Goal: Information Seeking & Learning: Learn about a topic

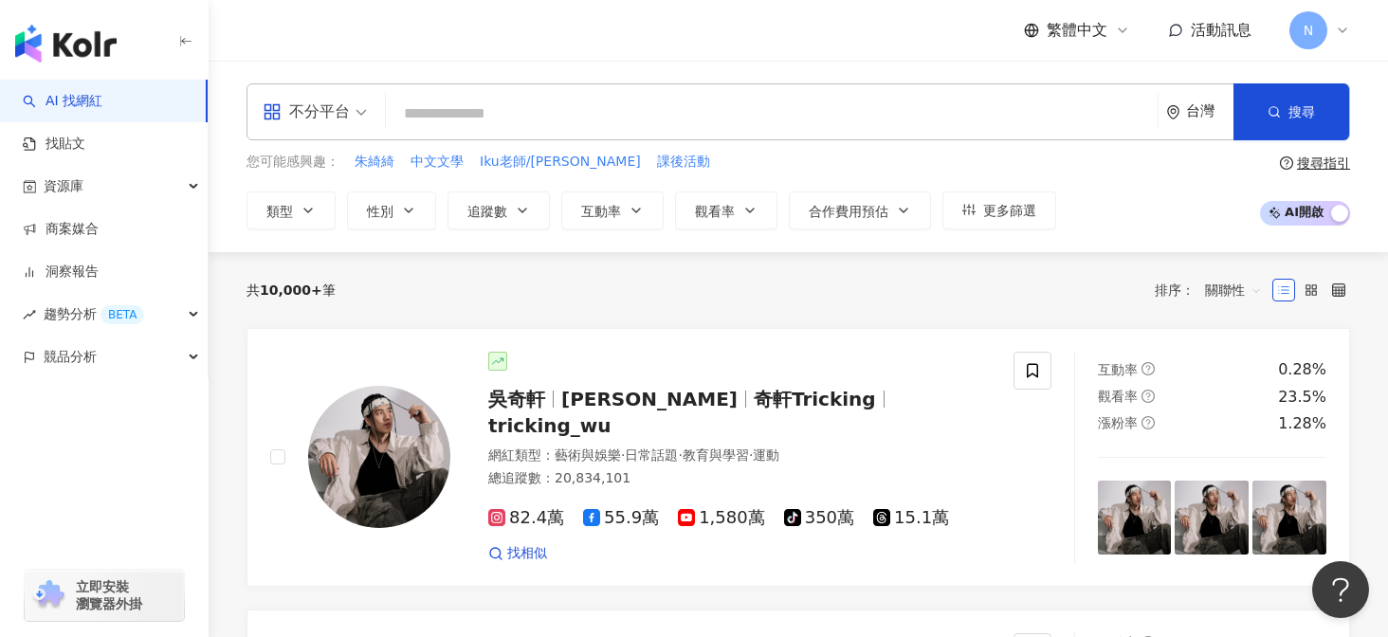
click at [513, 98] on input "search" at bounding box center [772, 114] width 757 height 36
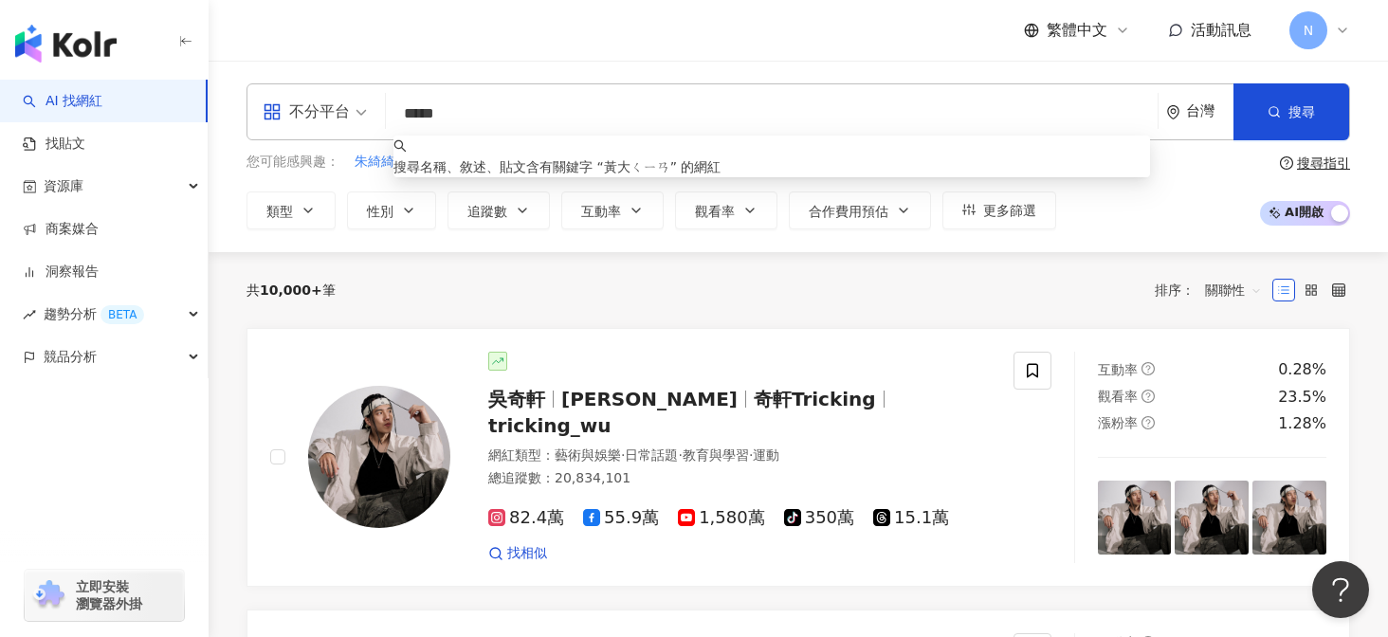
type input "***"
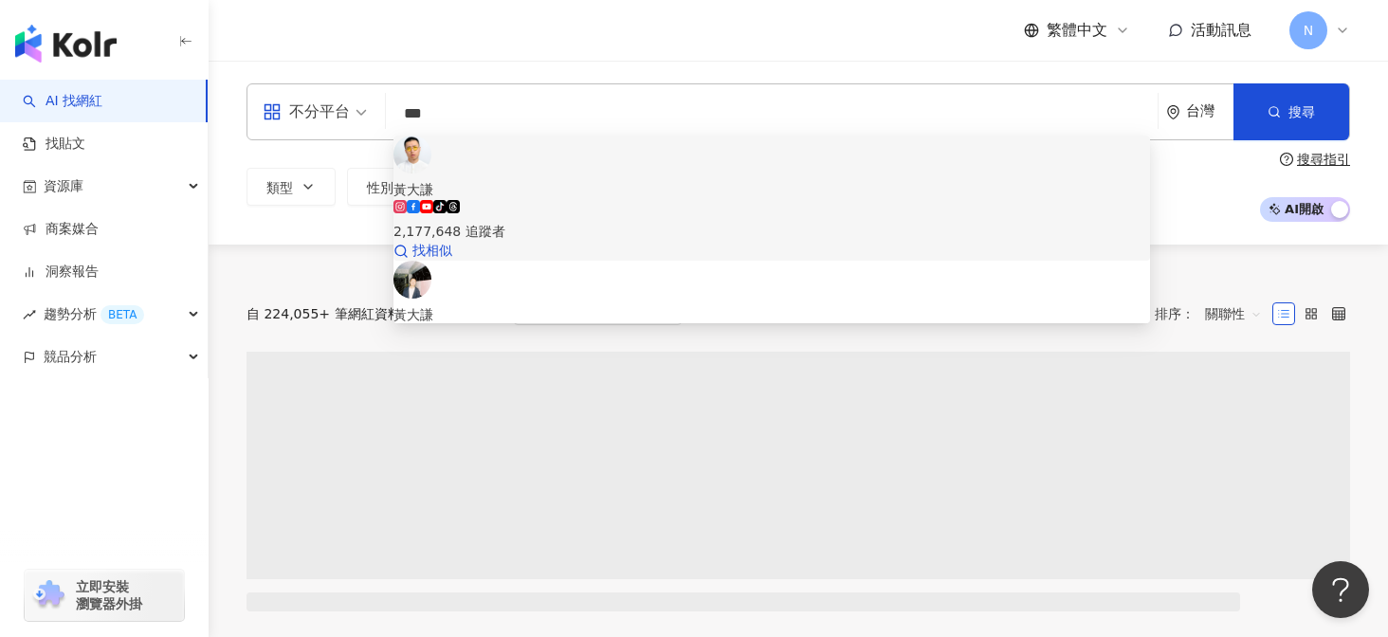
click at [579, 221] on div "2,177,648 追蹤者" at bounding box center [772, 231] width 757 height 21
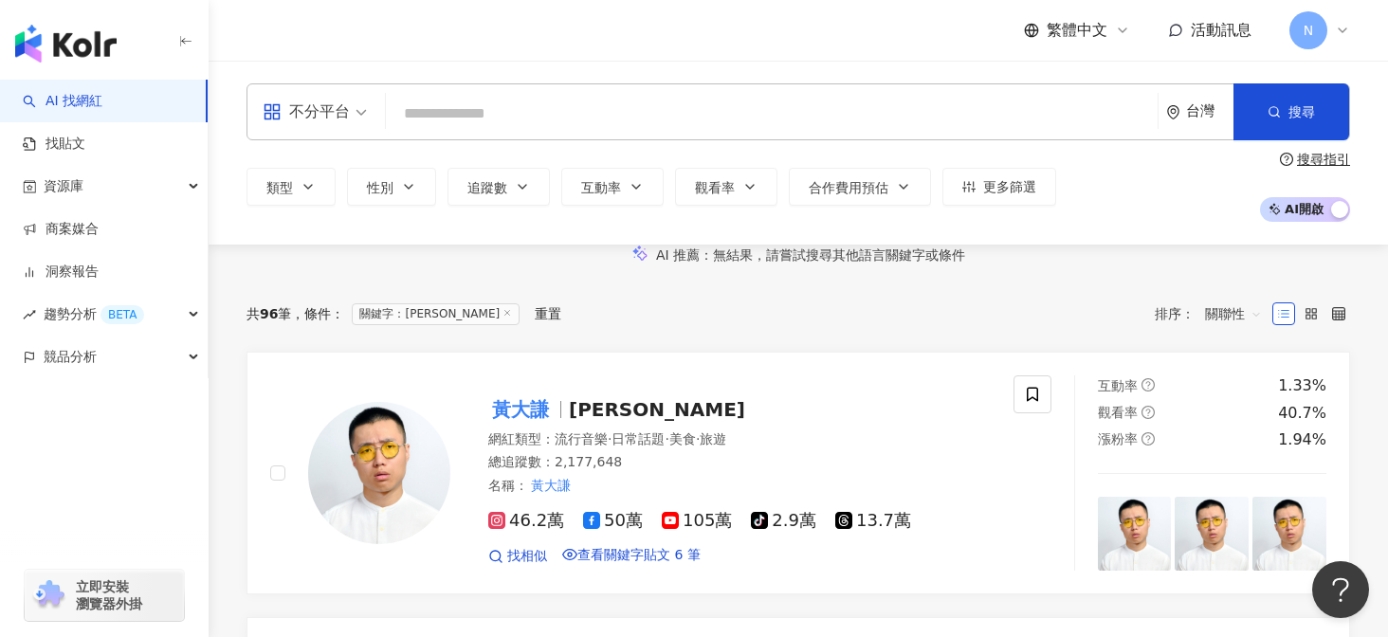
click at [489, 118] on input "search" at bounding box center [772, 114] width 757 height 36
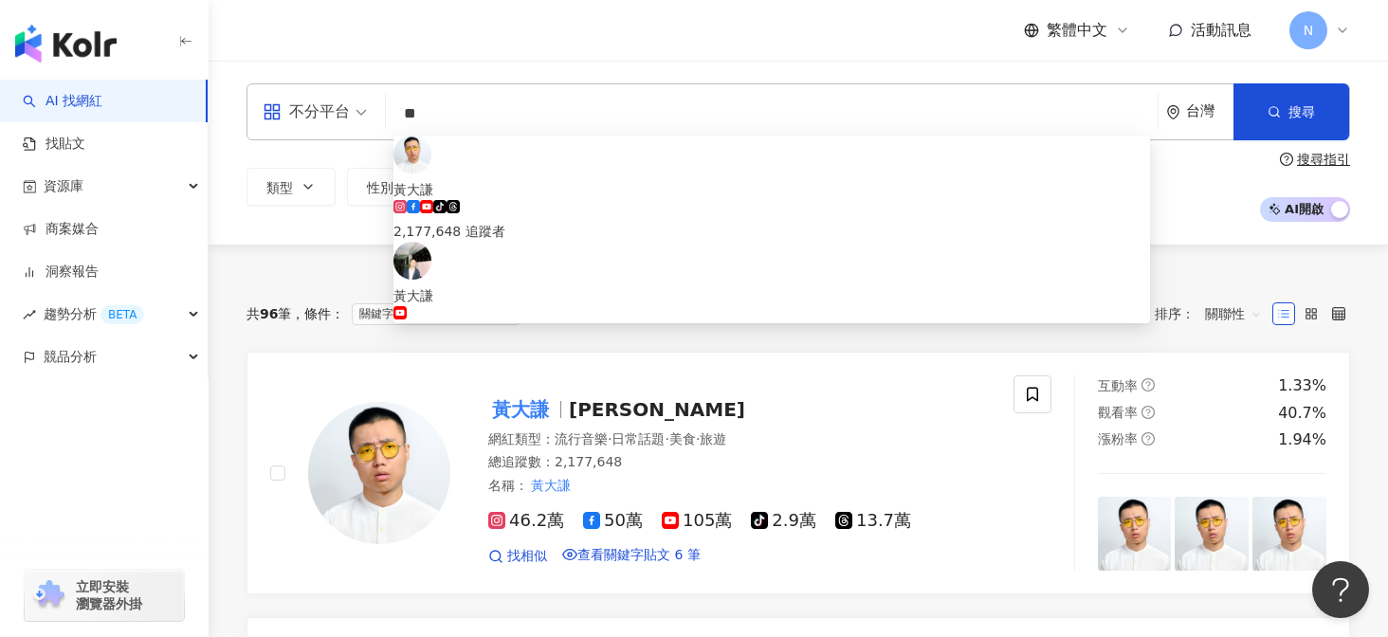
type input "*"
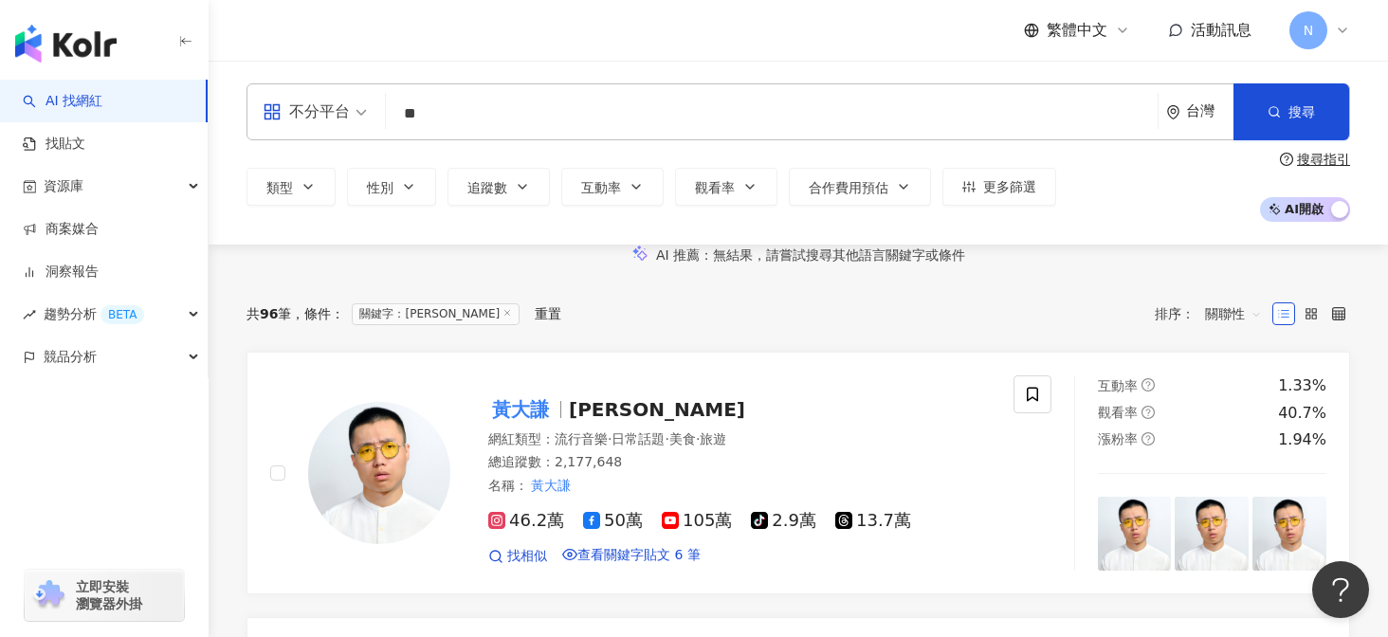
type input "**"
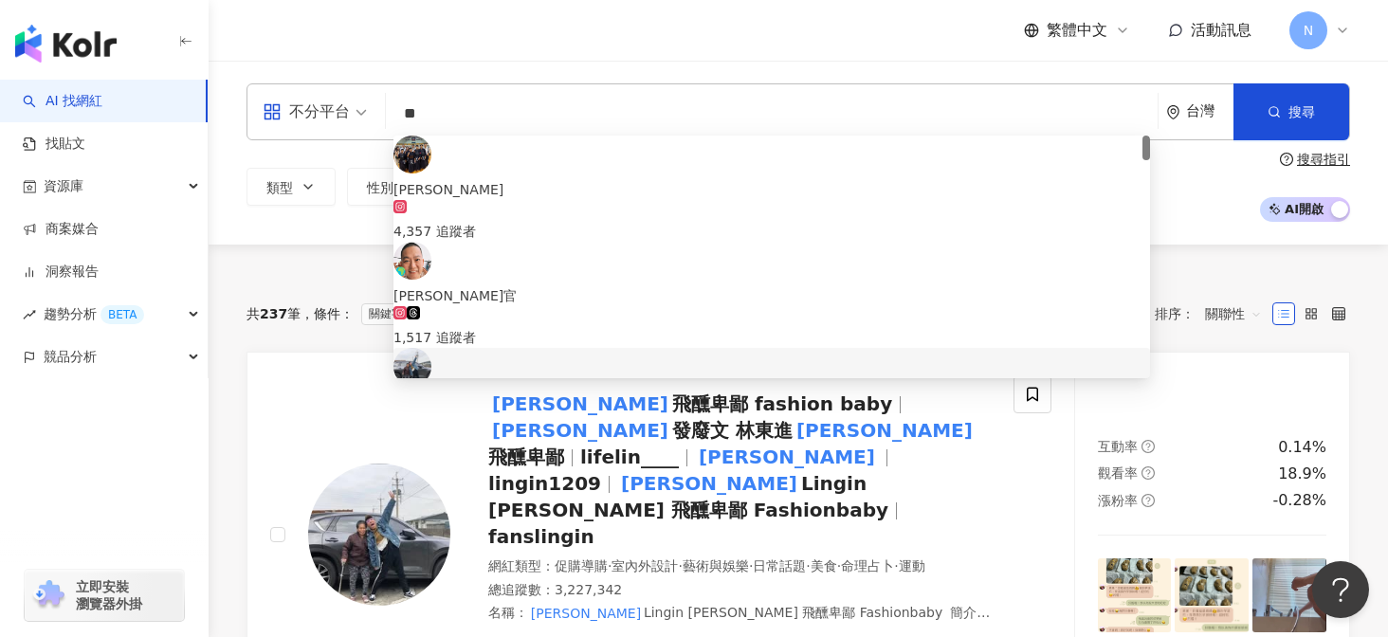
click at [531, 392] on div "林進 飛醺卑鄙 fashion baby" at bounding box center [772, 402] width 757 height 21
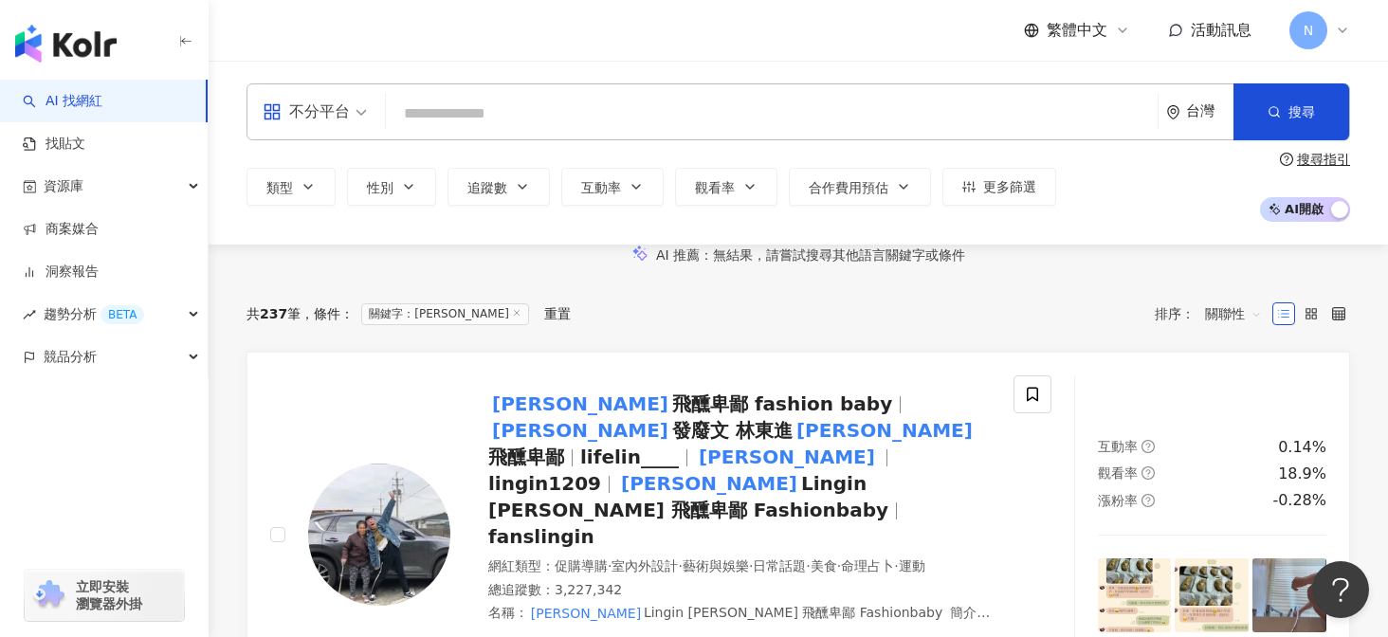
click at [560, 120] on input "search" at bounding box center [772, 114] width 757 height 36
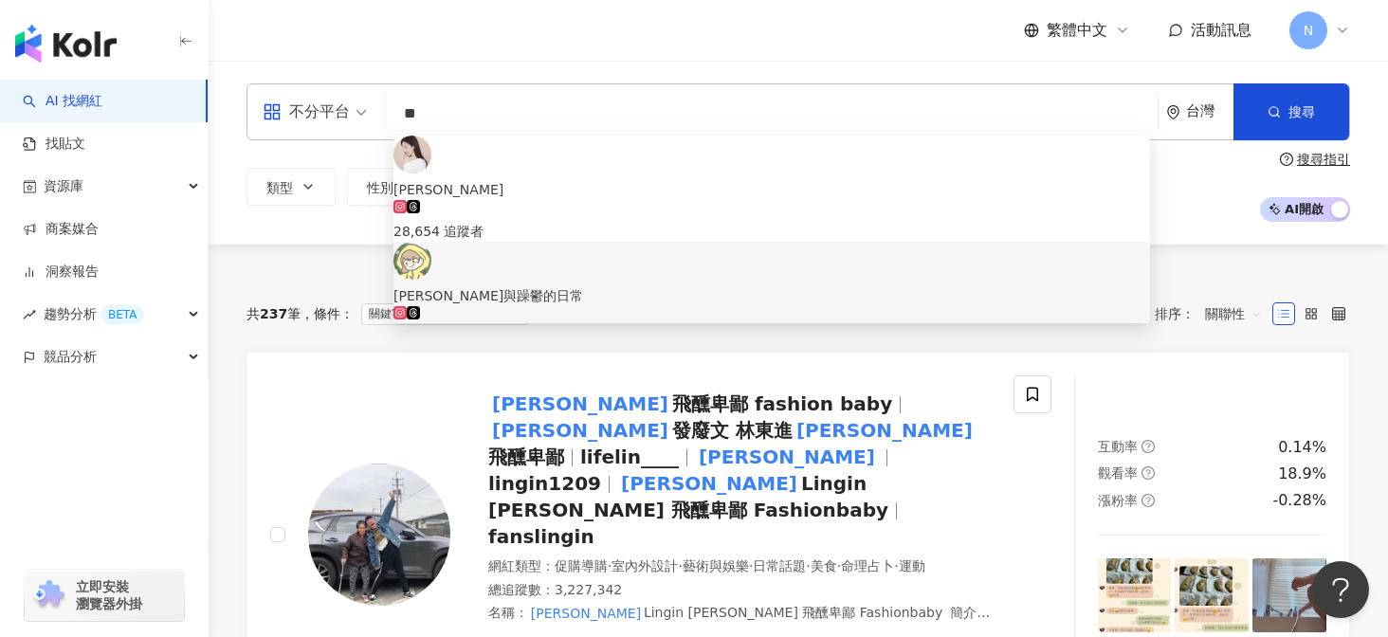
drag, startPoint x: 469, startPoint y: 111, endPoint x: 383, endPoint y: 111, distance: 86.3
click at [383, 111] on div "不分平台 ** 台灣 搜尋 31a69880-85d5-417e-87be-e8fdb00922eb 833d1942-9df3-4fc9-a43c-2505…" at bounding box center [799, 111] width 1104 height 57
paste input "*****"
type input "*******"
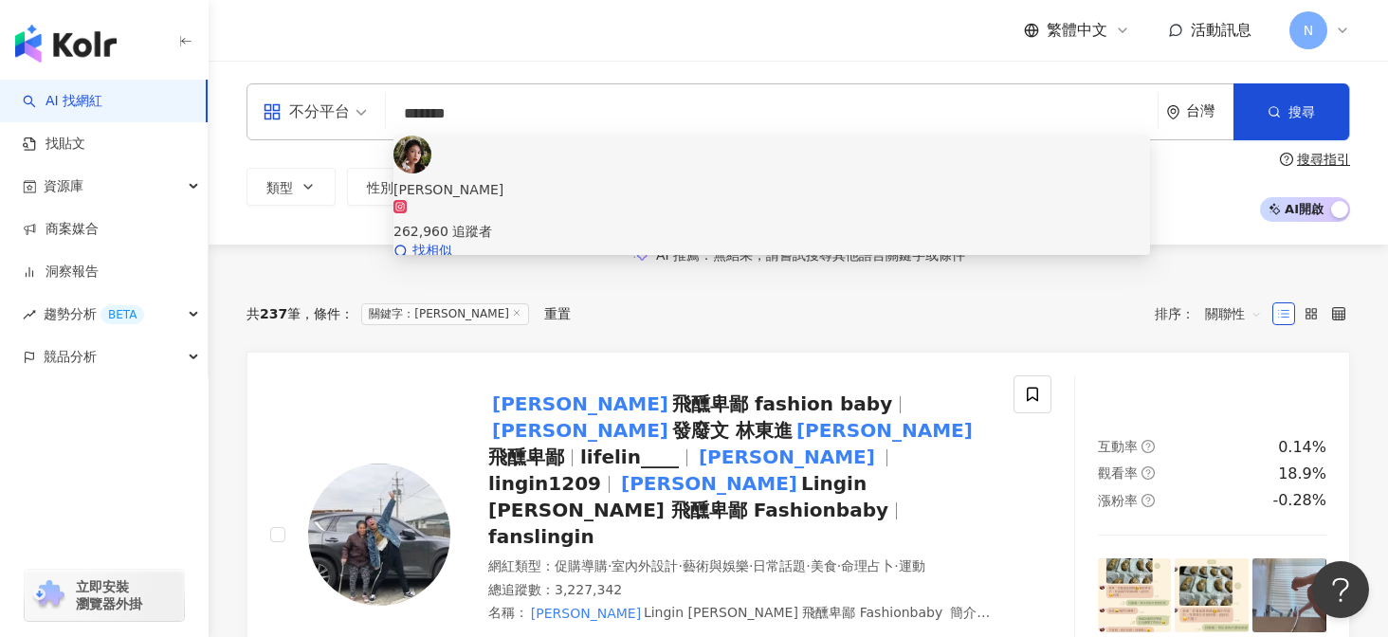
click at [561, 200] on div "262,960 追蹤者" at bounding box center [772, 221] width 757 height 42
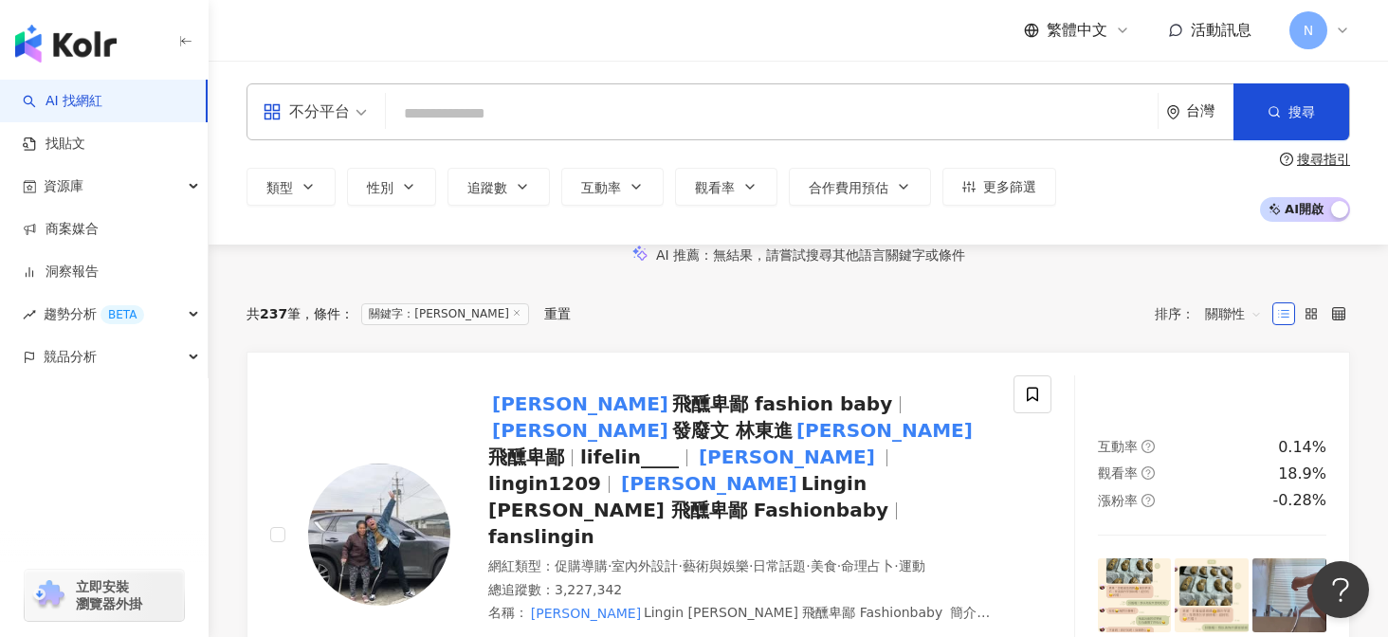
click at [516, 112] on input "search" at bounding box center [772, 114] width 757 height 36
click at [501, 125] on input "search" at bounding box center [772, 114] width 757 height 36
paste input "********"
type input "********"
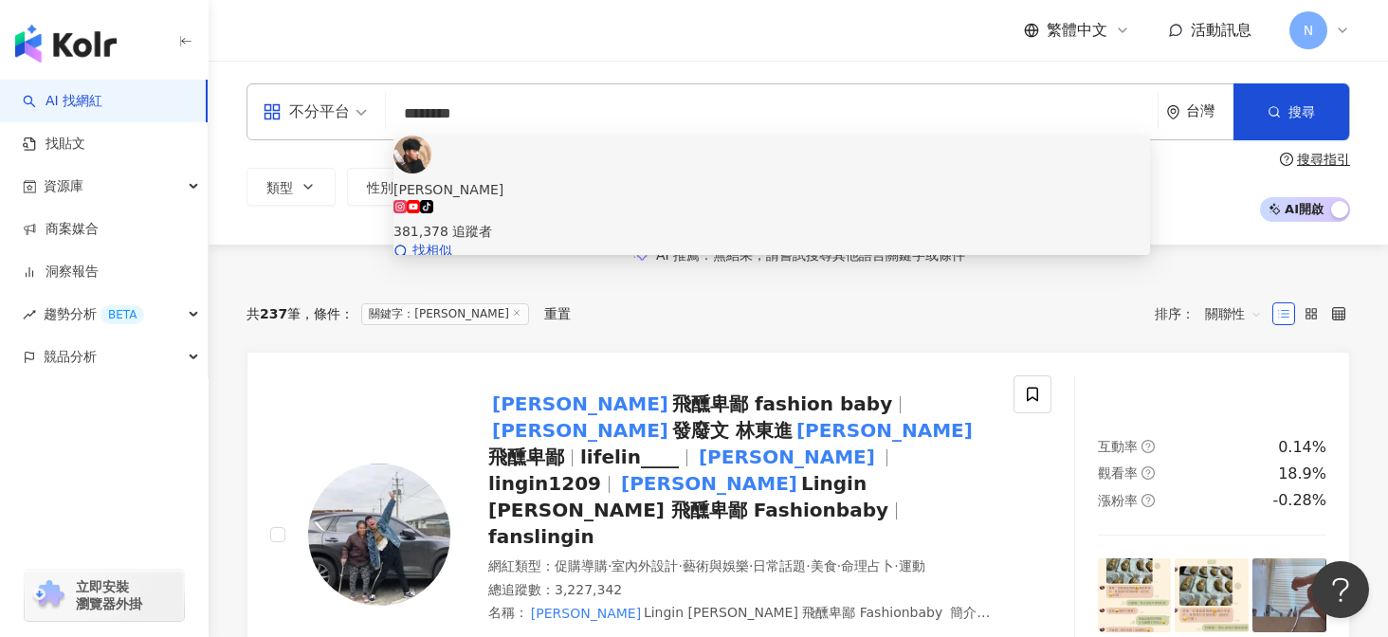
click at [566, 179] on span "[PERSON_NAME]" at bounding box center [772, 189] width 757 height 21
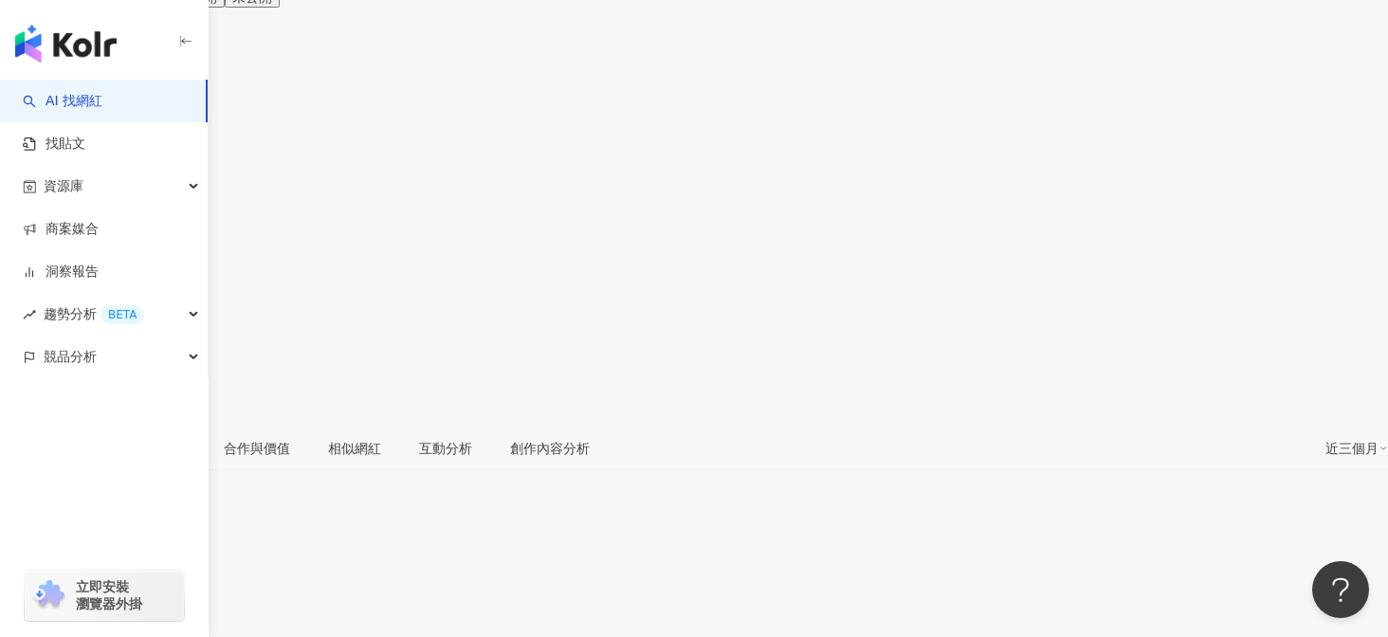
scroll to position [74, 0]
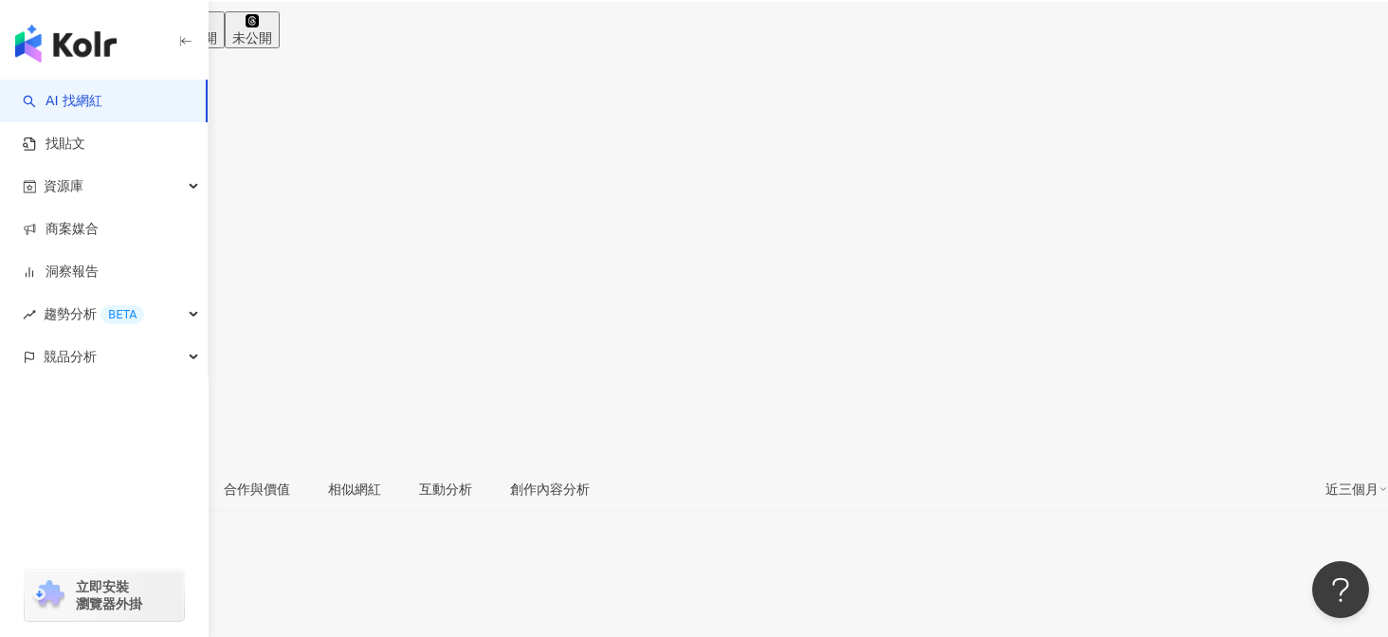
click at [108, 30] on div "49.7萬" at bounding box center [86, 37] width 43 height 15
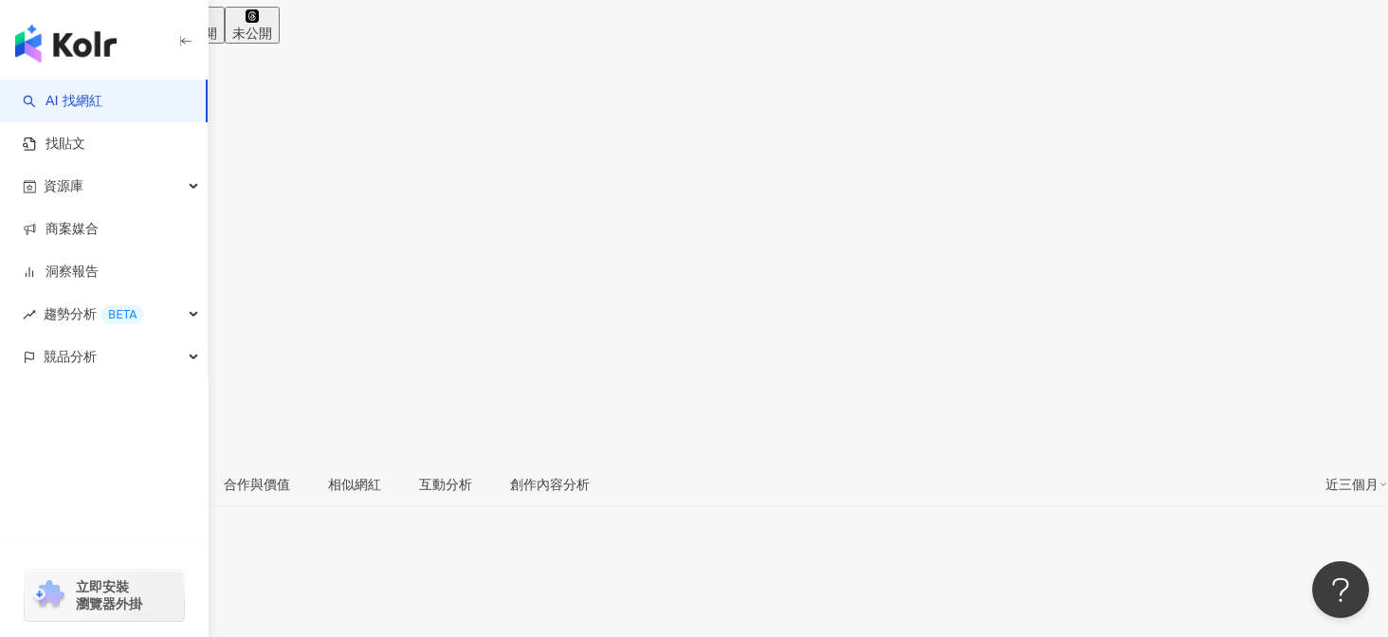
click at [162, 26] on div "103萬" at bounding box center [142, 33] width 39 height 15
click at [472, 474] on div "互動分析" at bounding box center [445, 484] width 53 height 21
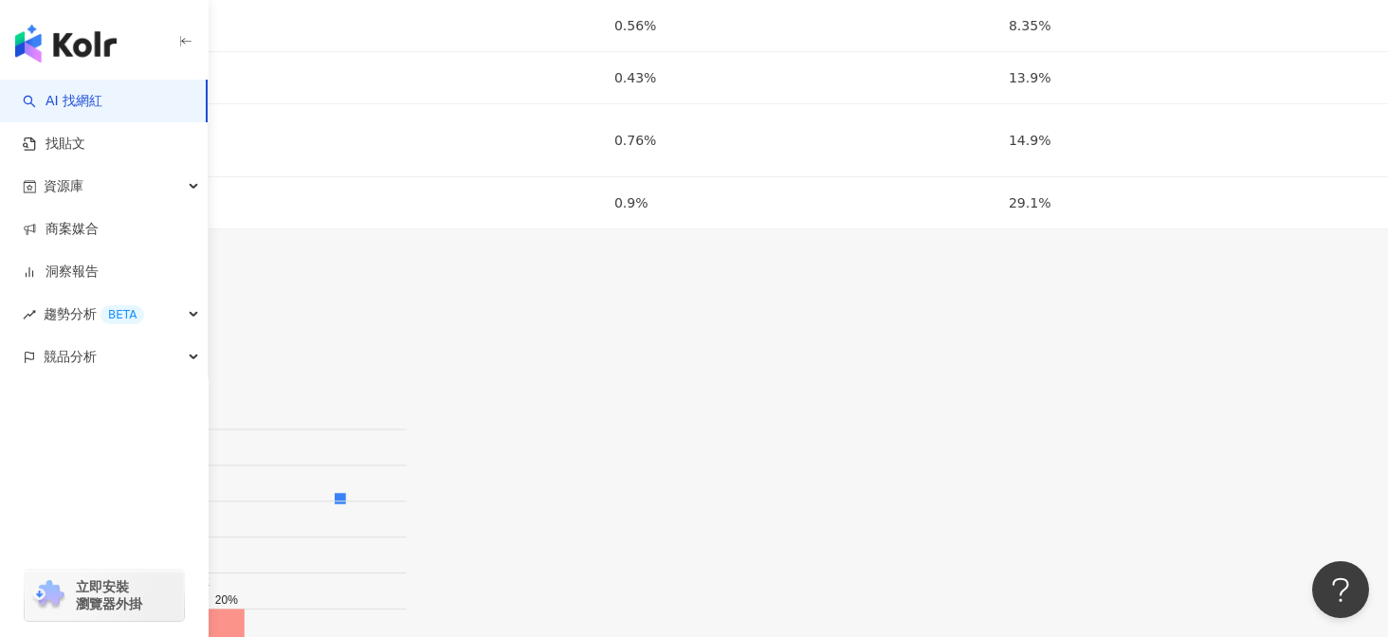
scroll to position [2451, 0]
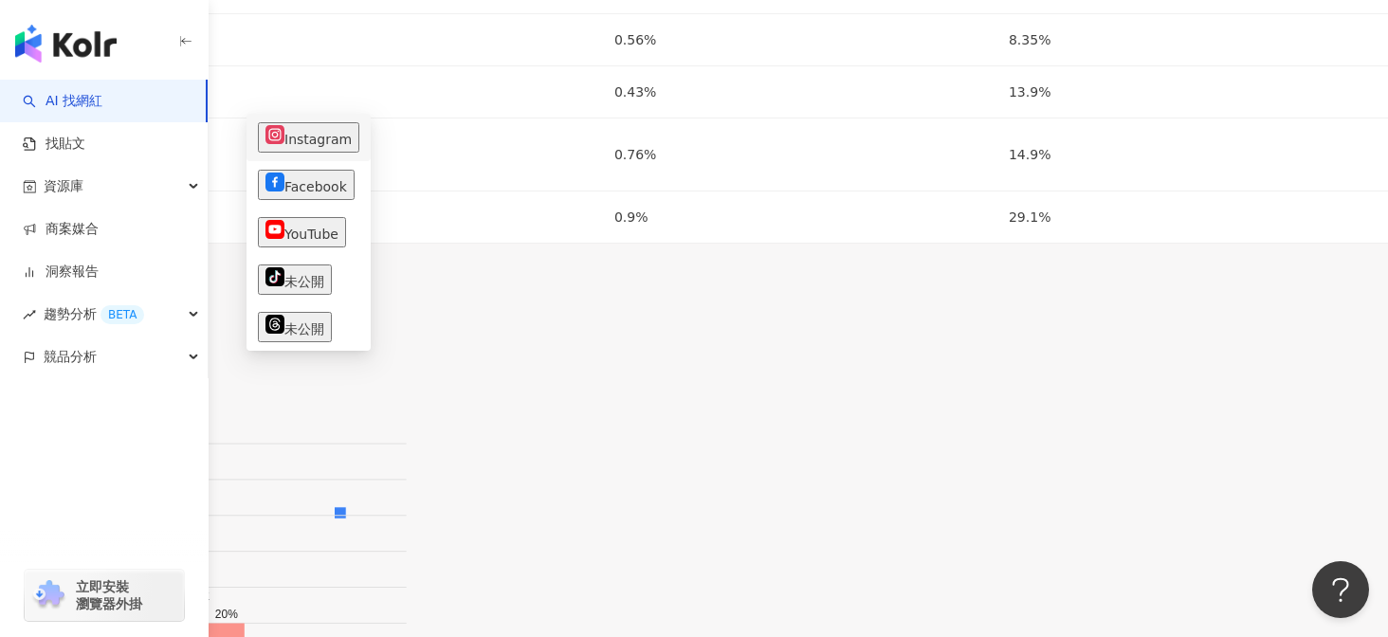
click at [316, 136] on button "Instagram" at bounding box center [308, 137] width 101 height 30
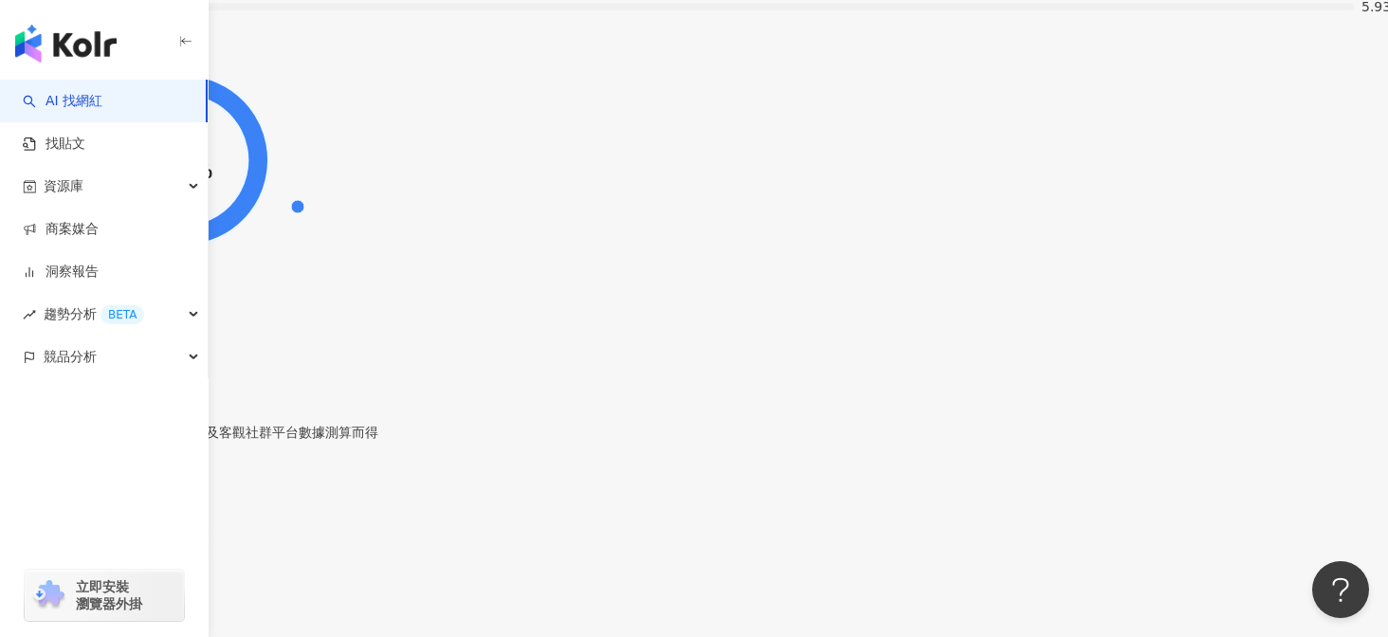
scroll to position [3731, 0]
drag, startPoint x: 531, startPoint y: 345, endPoint x: 442, endPoint y: 353, distance: 89.5
copy div "26,341"
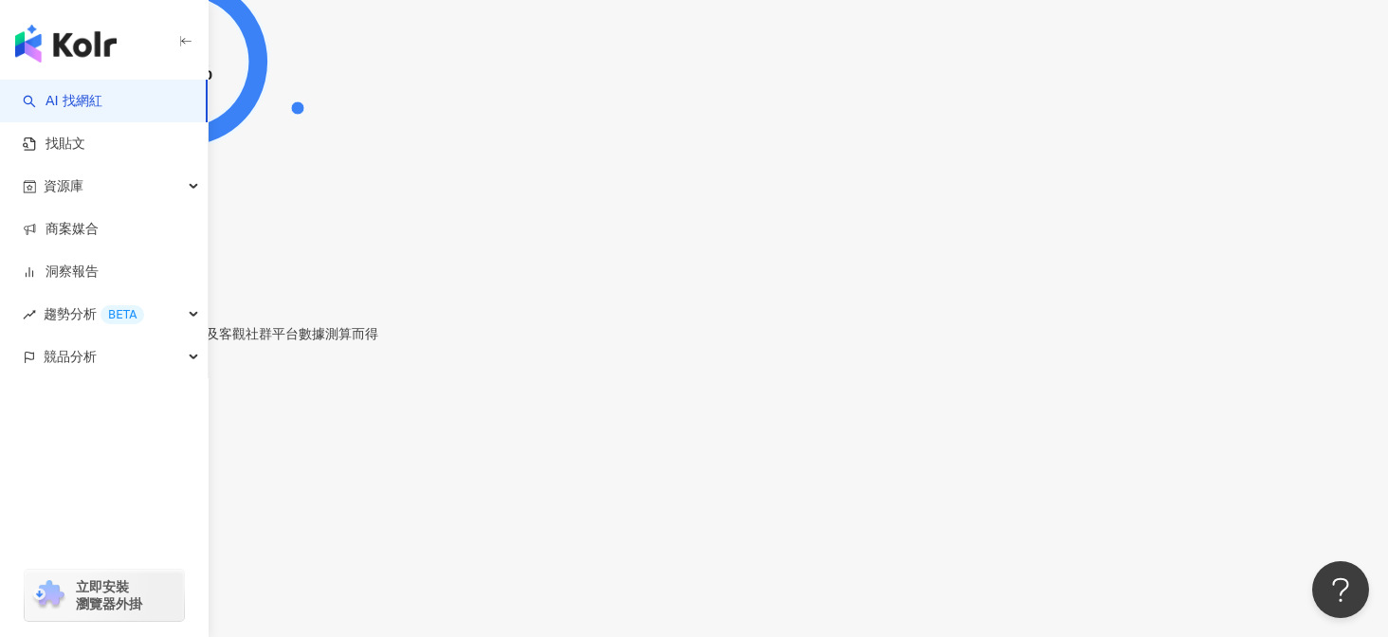
scroll to position [3877, 0]
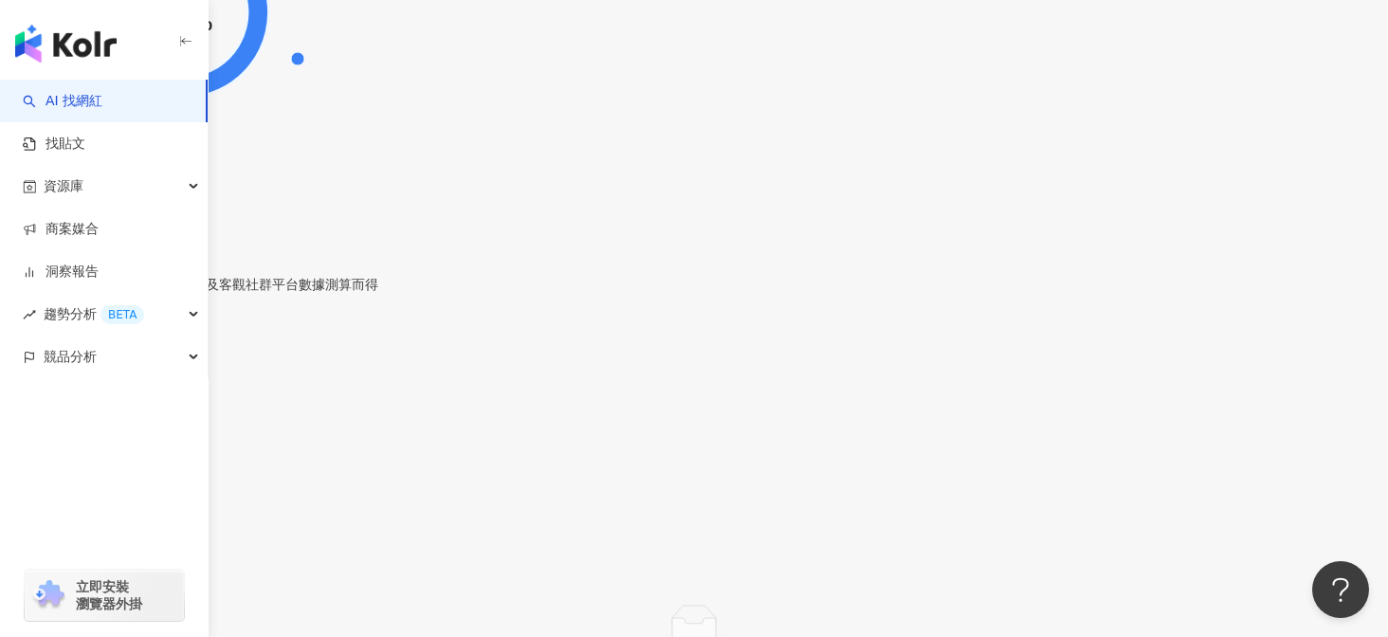
drag, startPoint x: 550, startPoint y: 467, endPoint x: 523, endPoint y: 466, distance: 27.5
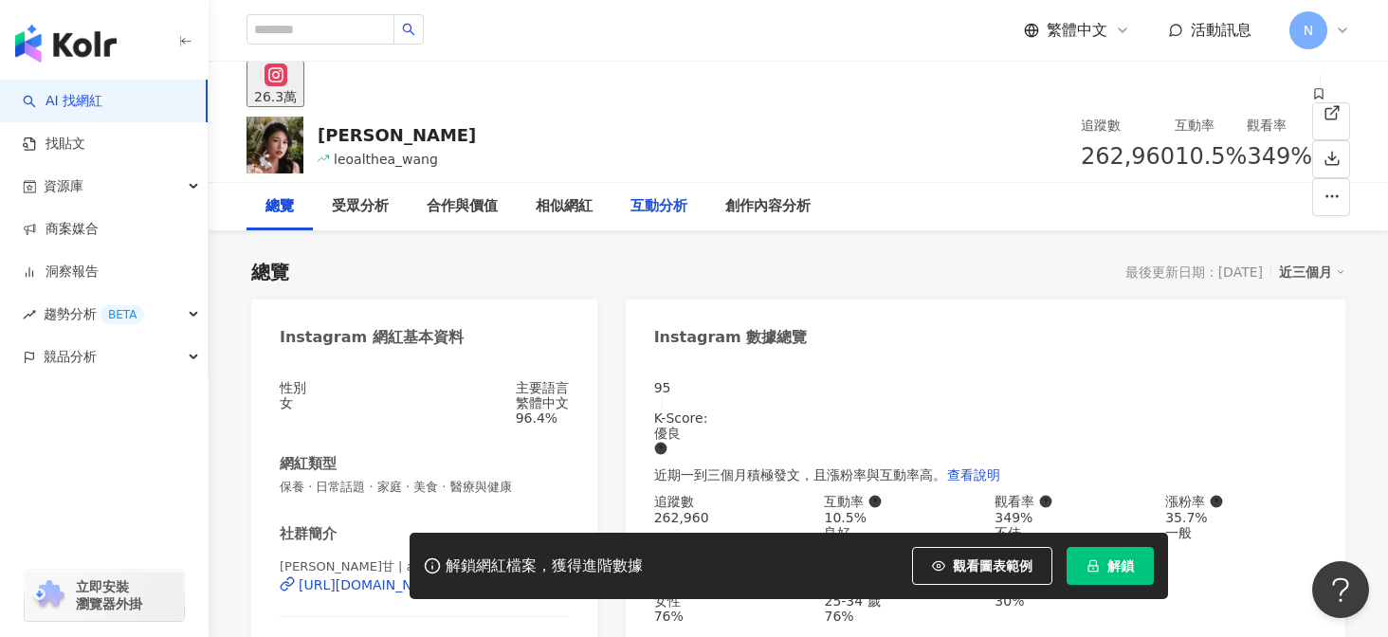
click at [645, 193] on div "互動分析" at bounding box center [659, 206] width 95 height 47
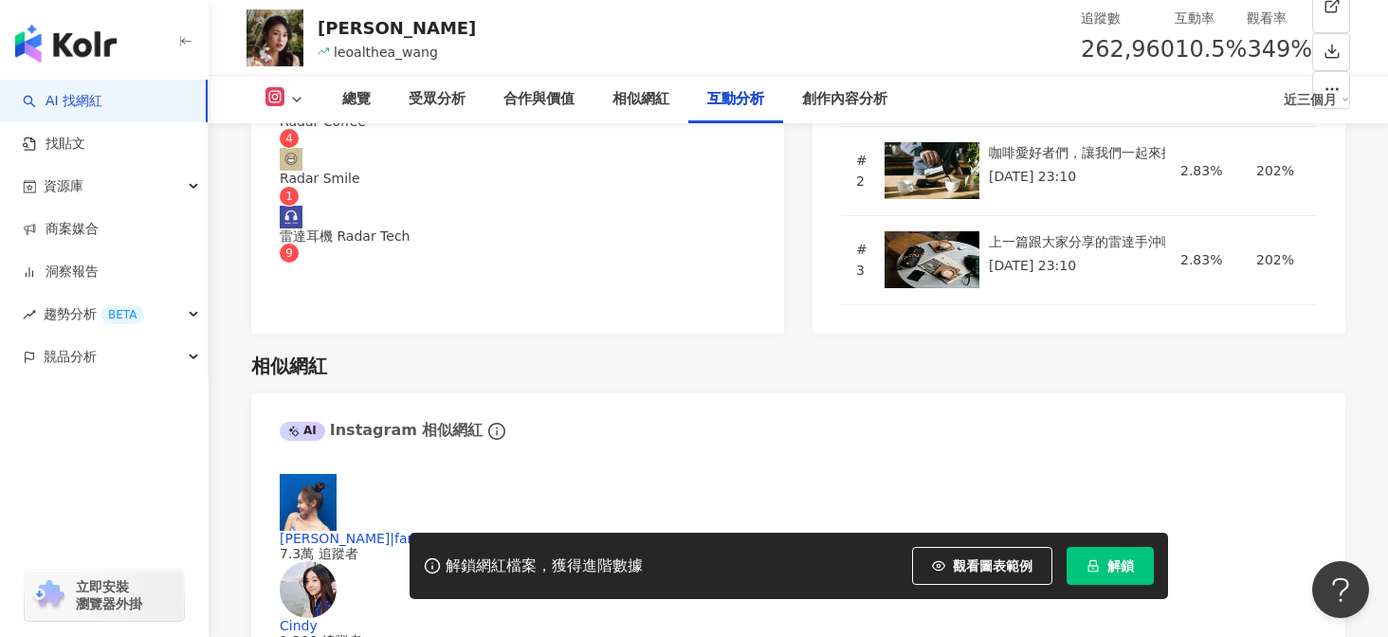
click at [1103, 570] on button "解鎖" at bounding box center [1110, 566] width 87 height 38
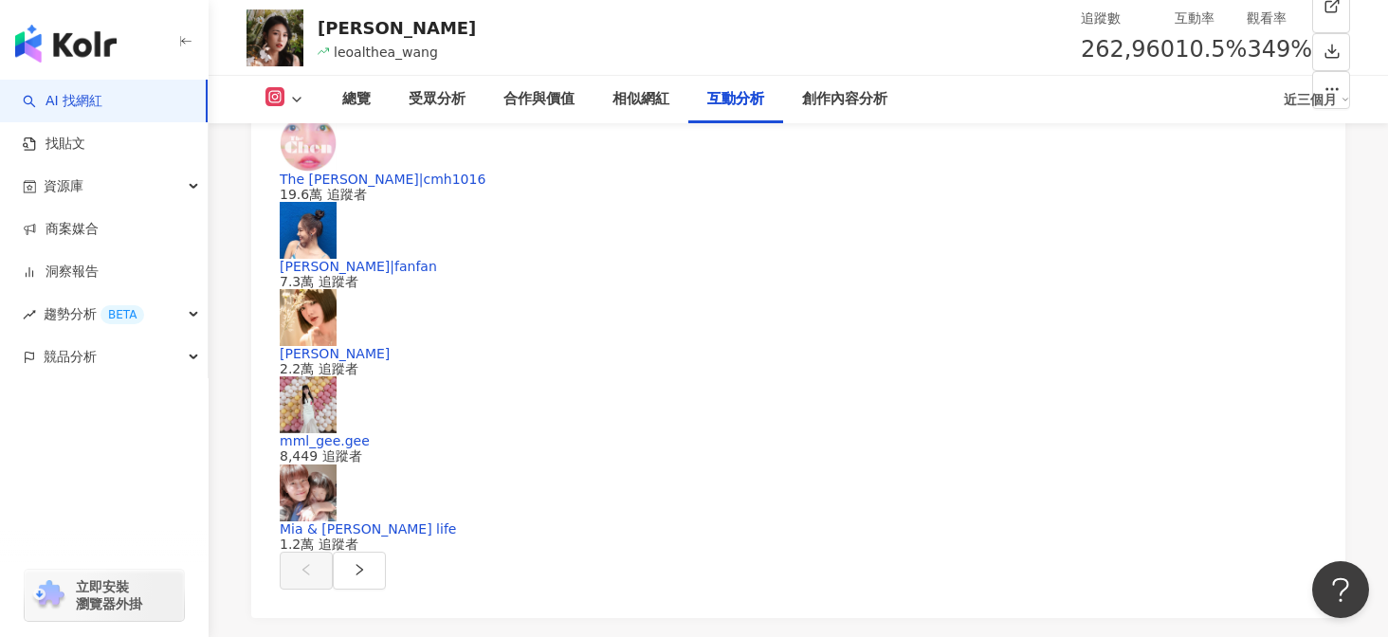
scroll to position [4116, 0]
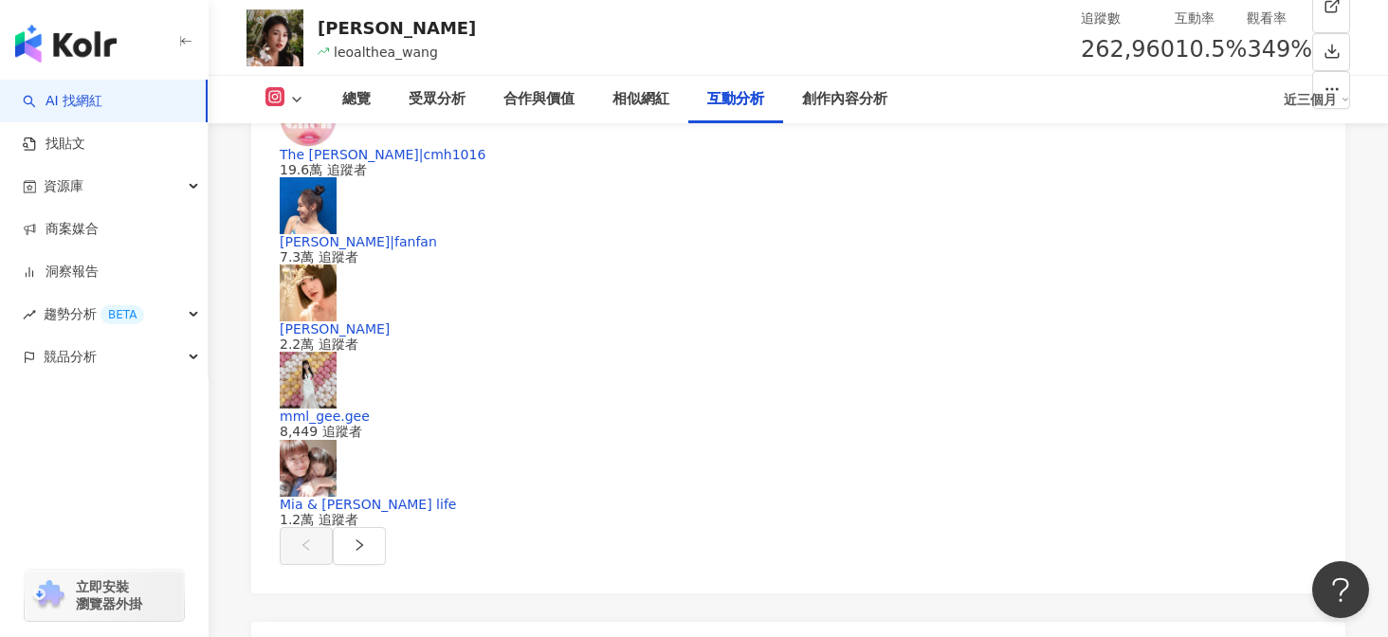
drag, startPoint x: 552, startPoint y: 427, endPoint x: 521, endPoint y: 430, distance: 31.4
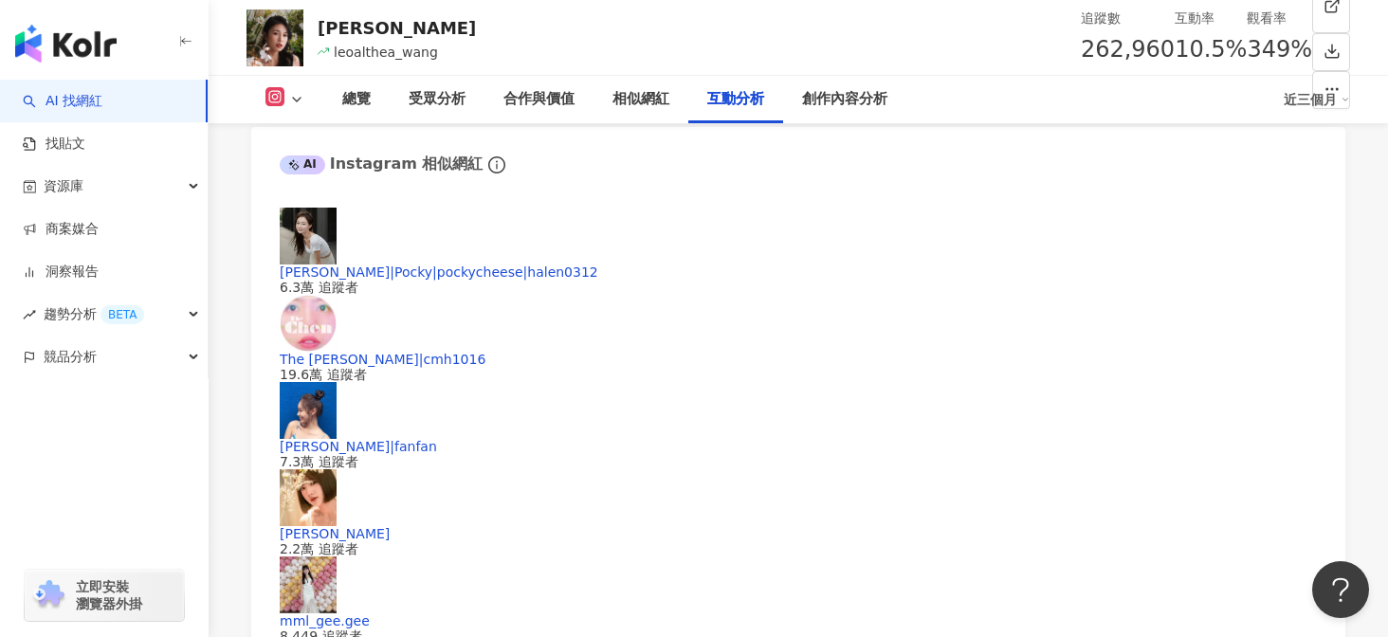
scroll to position [3912, 0]
drag, startPoint x: 450, startPoint y: 324, endPoint x: 524, endPoint y: 326, distance: 74.0
copy div "28,927"
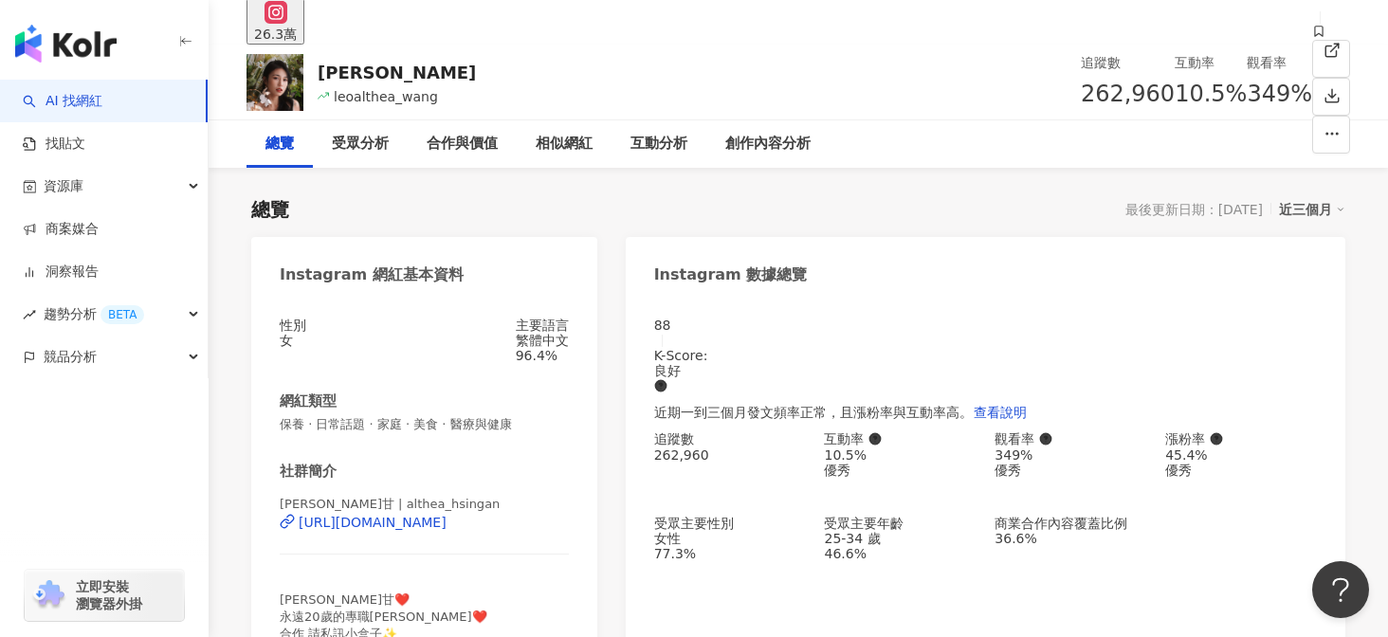
scroll to position [100, 0]
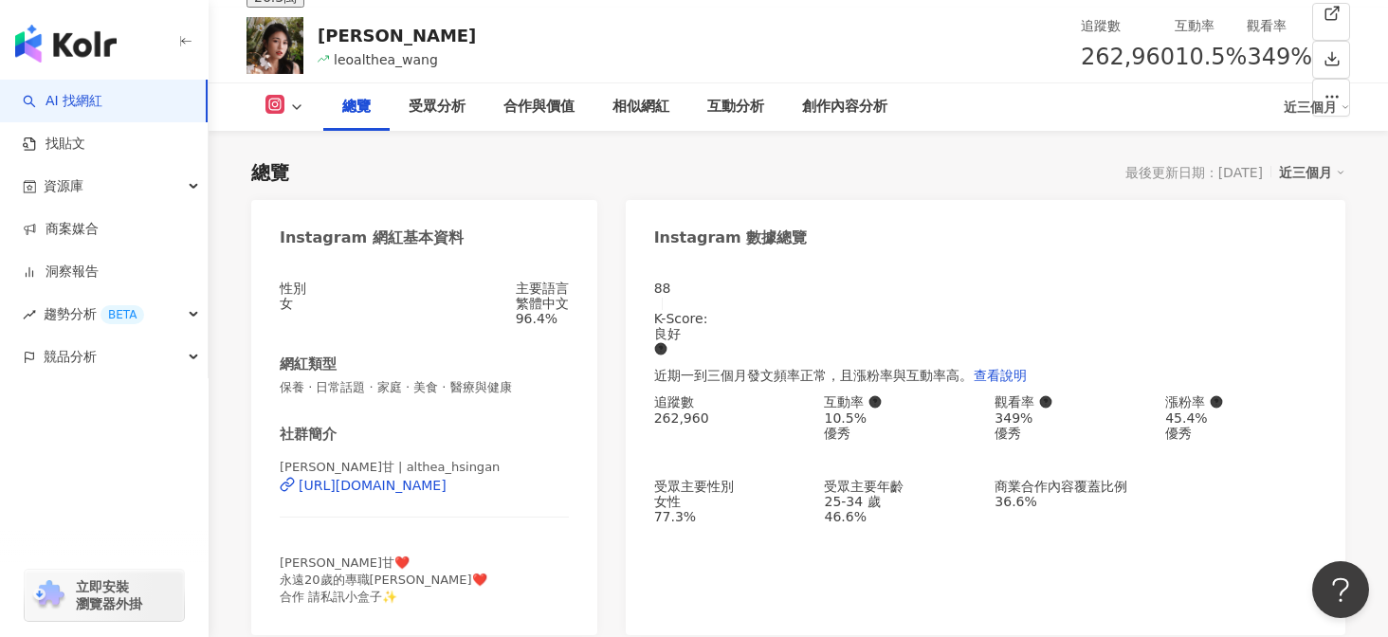
click at [298, 111] on icon at bounding box center [296, 107] width 15 height 15
click at [419, 177] on div "總覽 最後更新日期：2025/9/12 近三個月" at bounding box center [798, 172] width 1094 height 27
drag, startPoint x: 575, startPoint y: 519, endPoint x: 302, endPoint y: 505, distance: 273.5
click at [300, 505] on div "性別 女 主要語言 繁體中文 96.4% 網紅類型 保養 · 日常話題 · 家庭 · 美食 · 醫療與健康 社群簡介 小昕甘 | althea_hsingan…" at bounding box center [424, 449] width 346 height 374
copy div "https://www.instagram.com/althea_hsingan/"
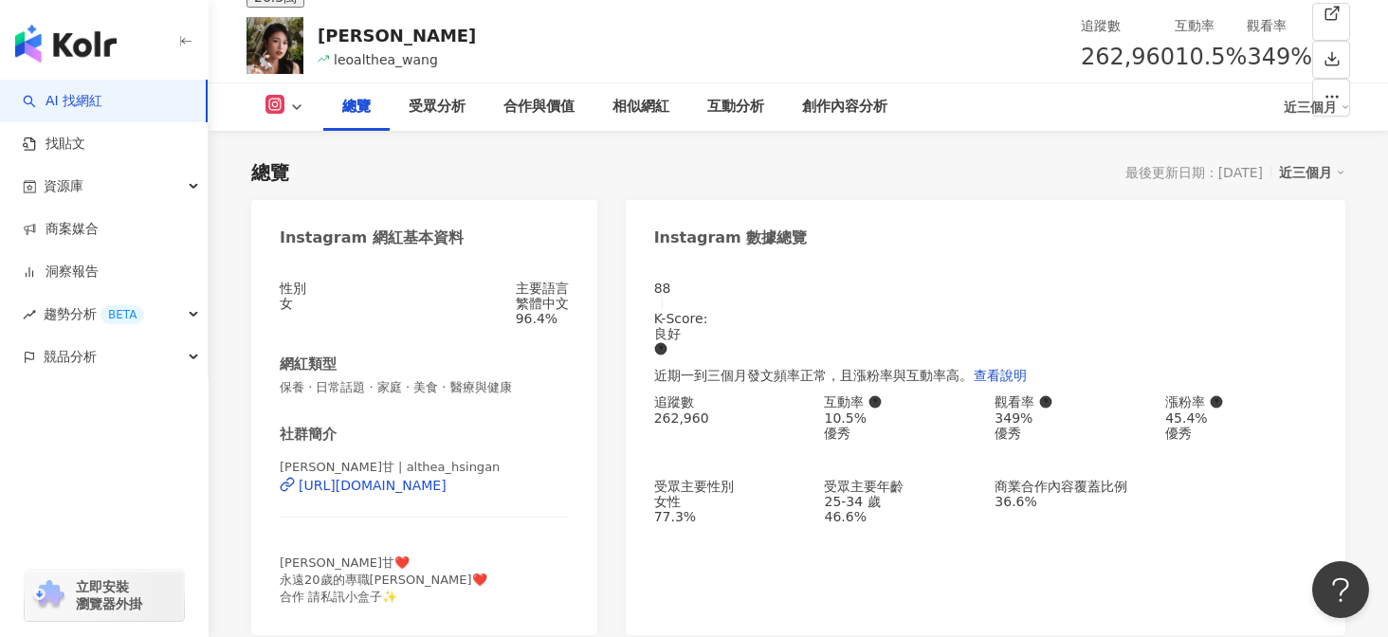
scroll to position [0, 0]
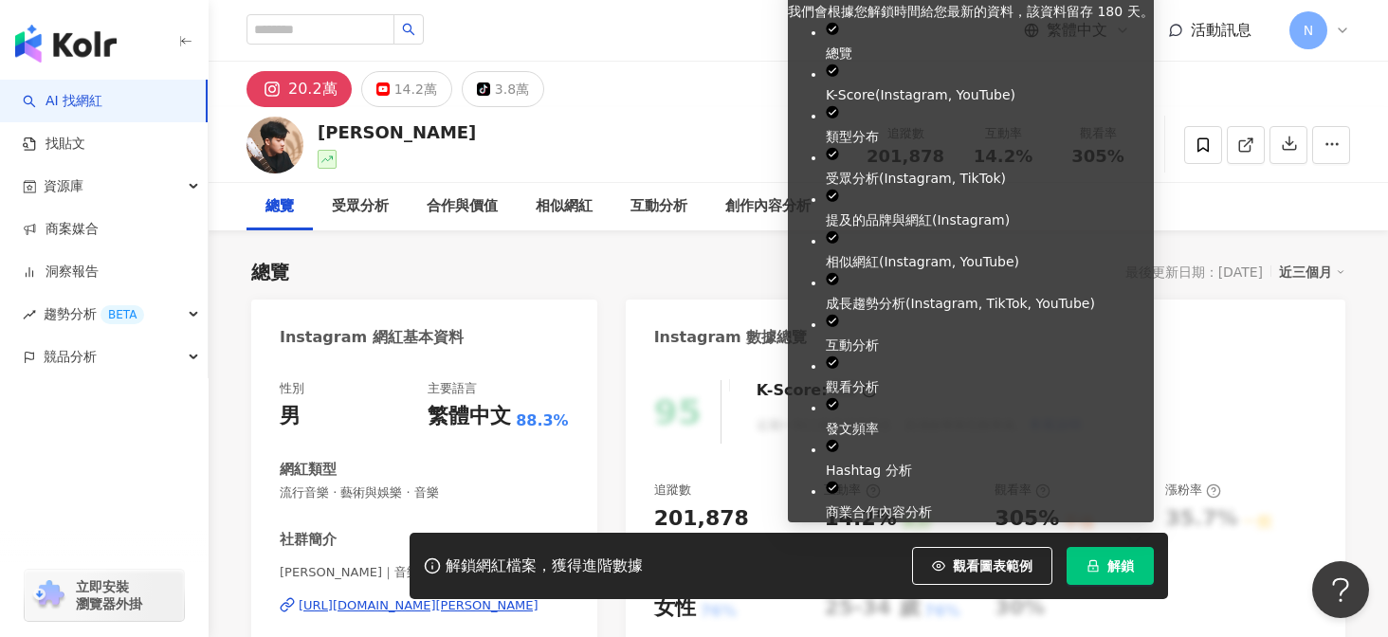
click at [1133, 574] on span "解鎖" at bounding box center [1121, 566] width 27 height 15
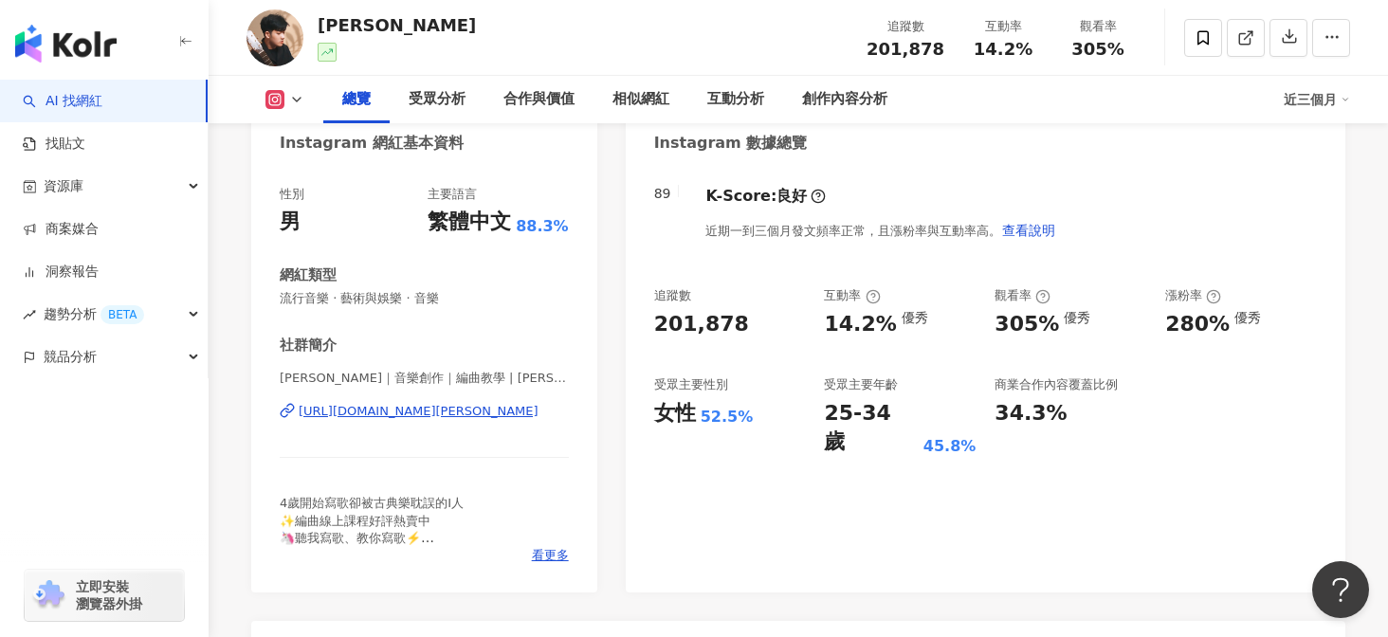
scroll to position [218, 0]
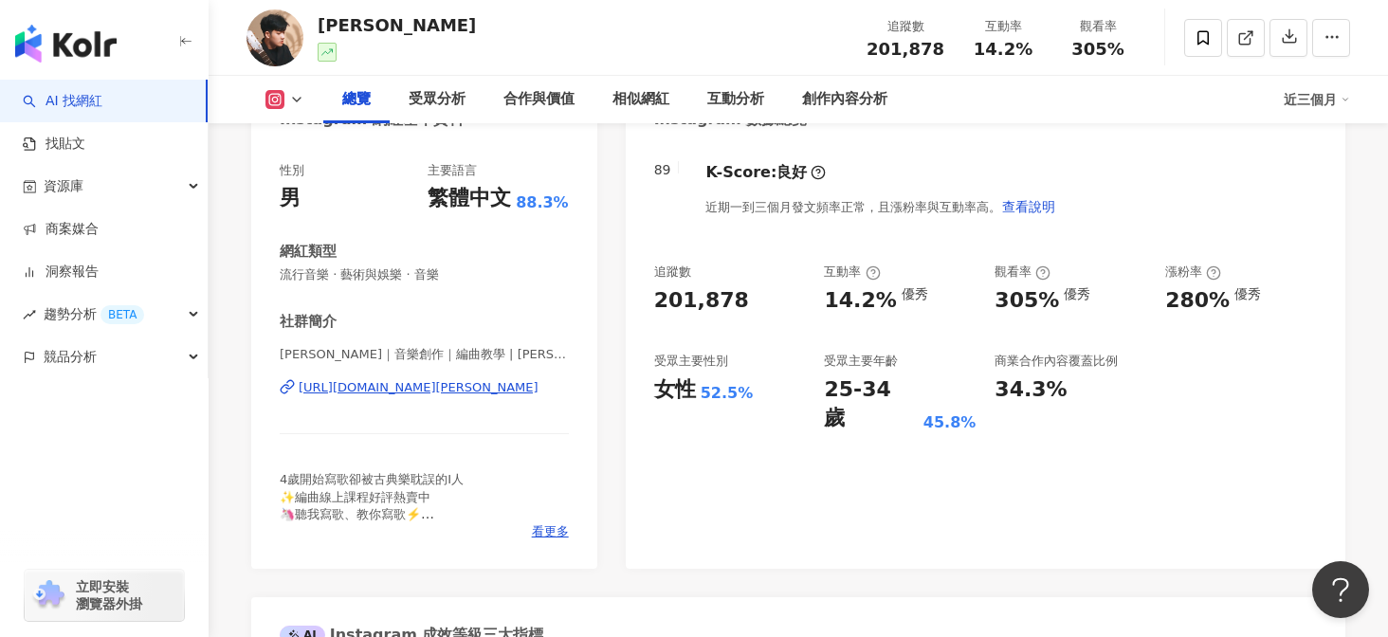
click at [385, 387] on div "[URL][DOMAIN_NAME][PERSON_NAME]" at bounding box center [419, 387] width 240 height 17
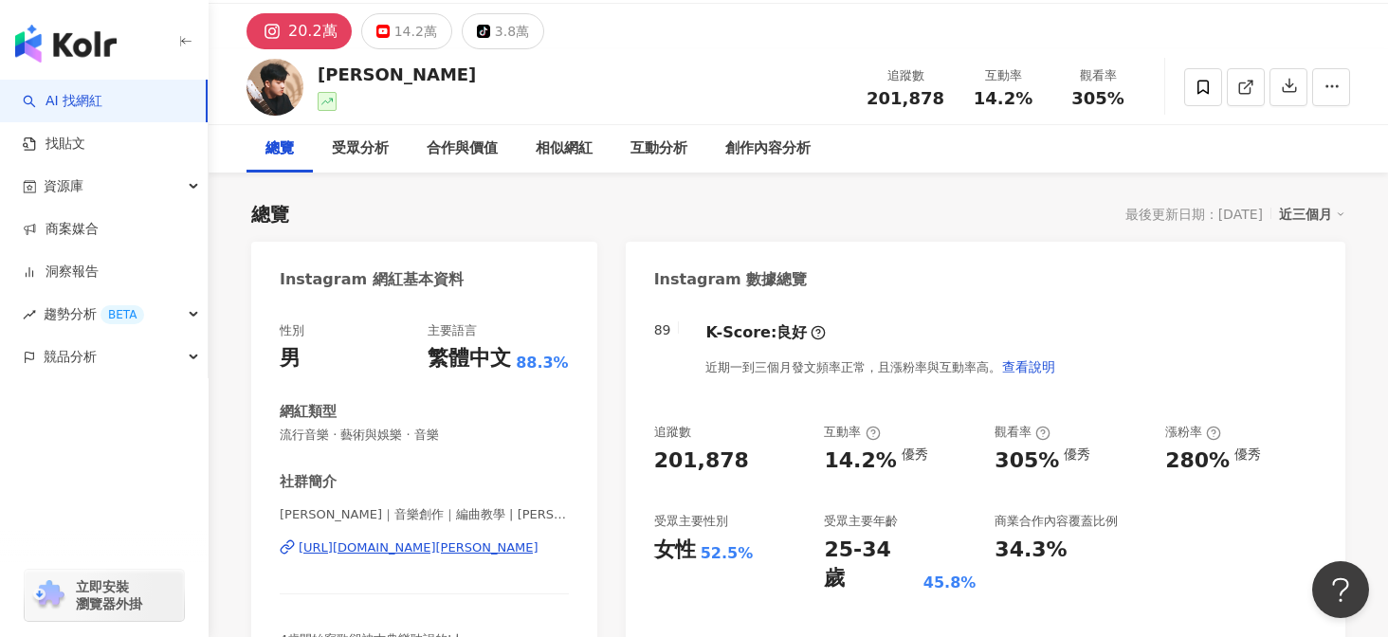
scroll to position [60, 0]
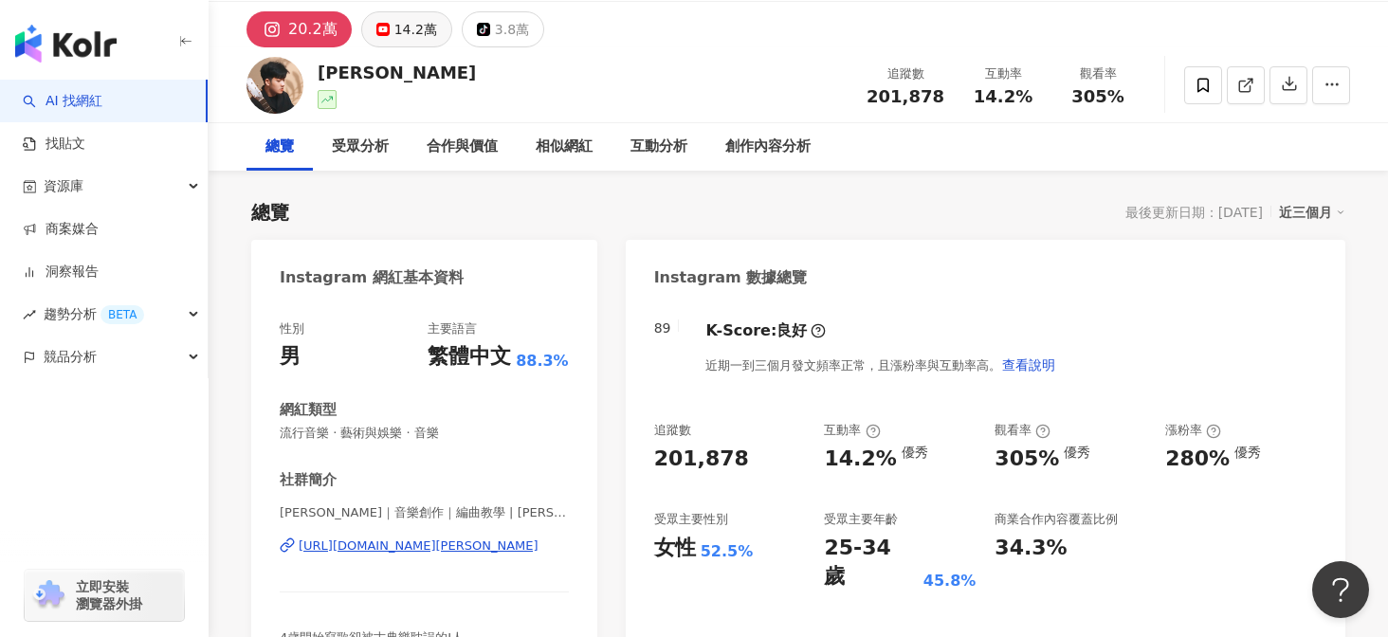
click at [396, 25] on div "14.2萬" at bounding box center [416, 29] width 43 height 27
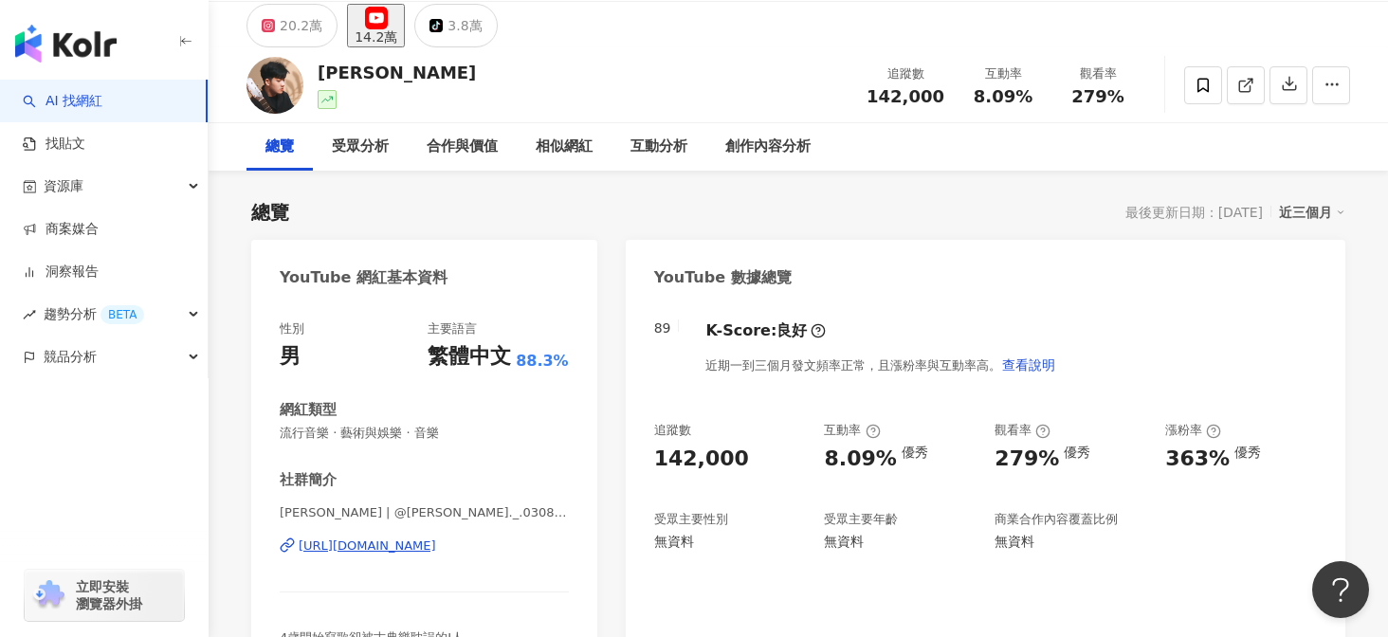
scroll to position [64, 0]
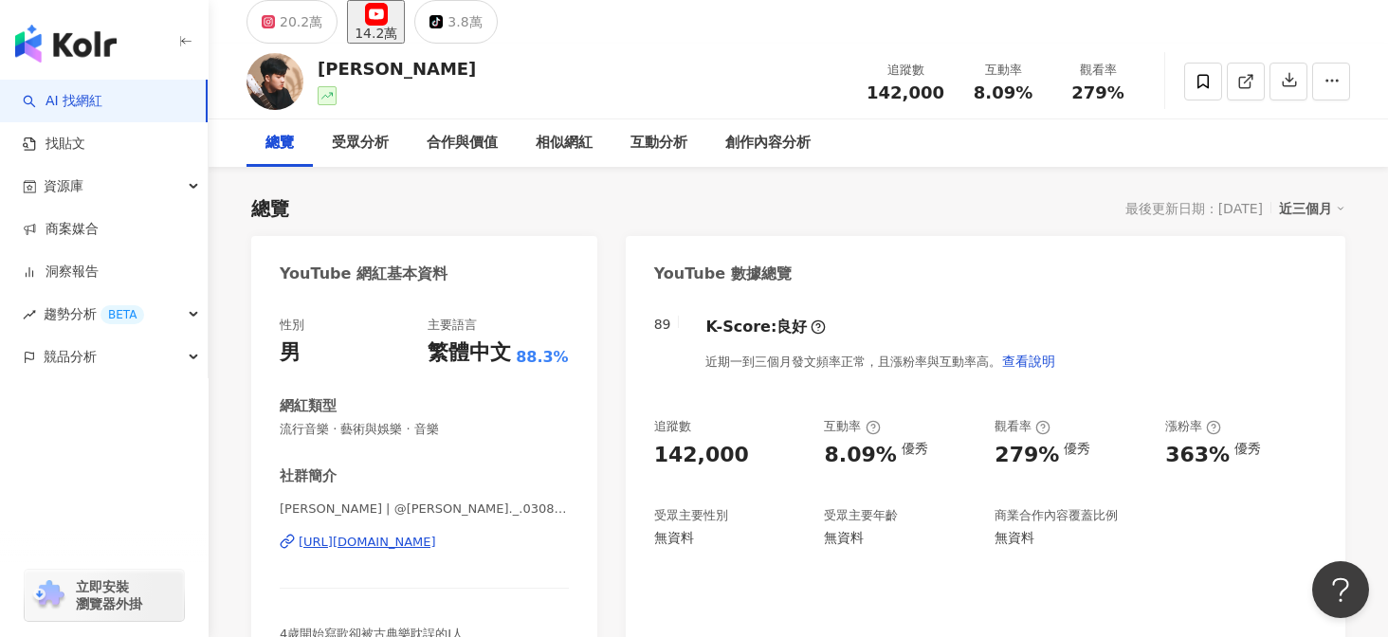
click at [436, 534] on div "https://www.youtube.com/channel/UCmie_ix_uRTW7e2qtWwKScg" at bounding box center [368, 542] width 138 height 17
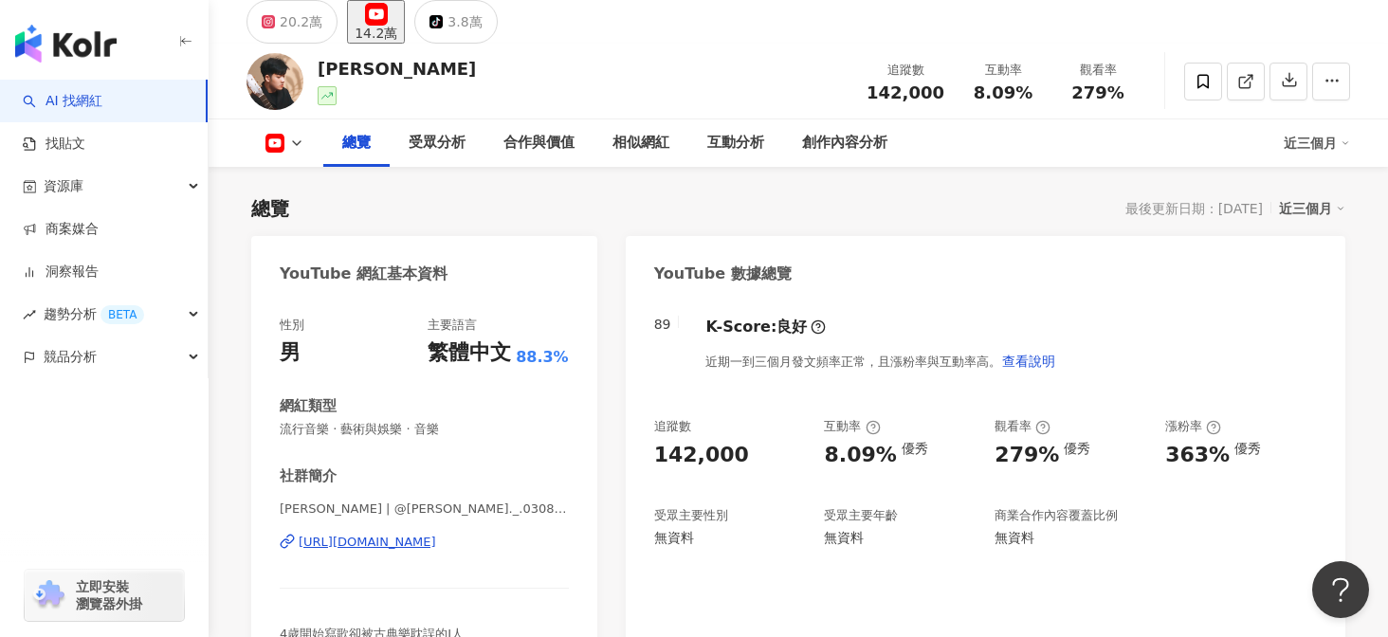
scroll to position [136, 0]
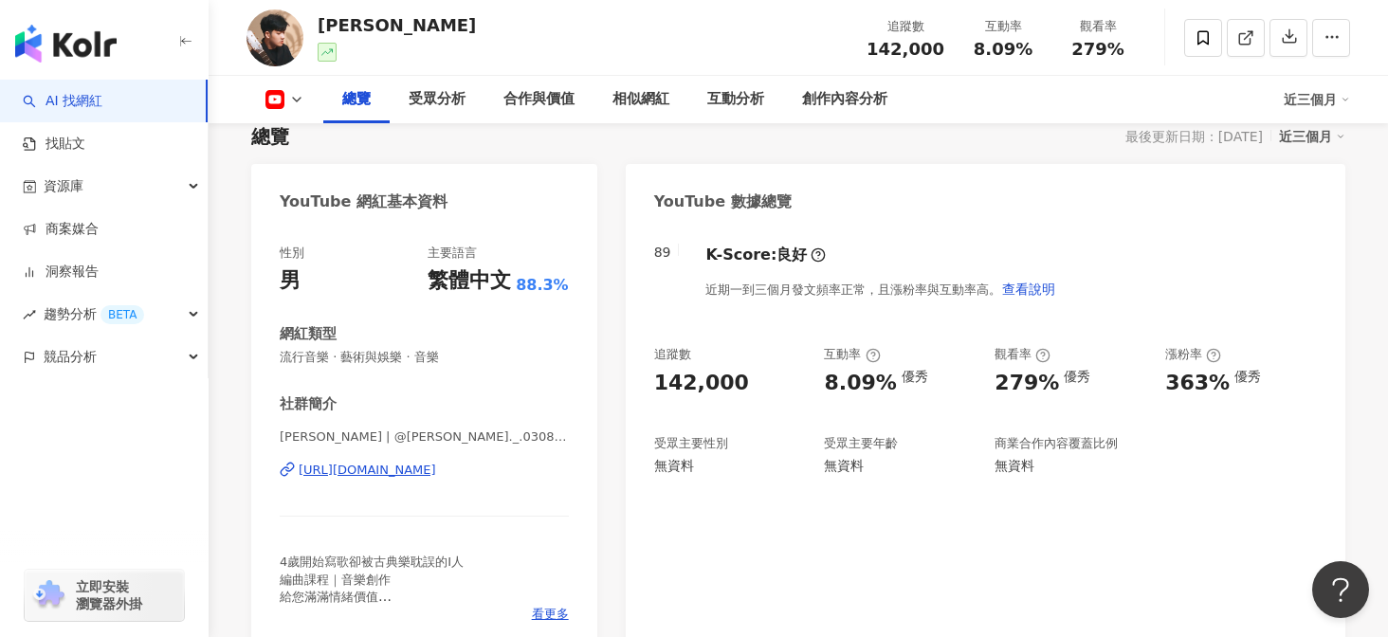
click at [365, 480] on div "綾小路Louis | @louis._.0308 | UCmie_ix_uRTW7e2qtWwKScg https://www.youtube.com/cha…" at bounding box center [424, 484] width 289 height 111
click at [375, 474] on div "https://www.youtube.com/channel/UCmie_ix_uRTW7e2qtWwKScg" at bounding box center [368, 470] width 138 height 17
click at [725, 109] on div "互動分析" at bounding box center [735, 99] width 57 height 23
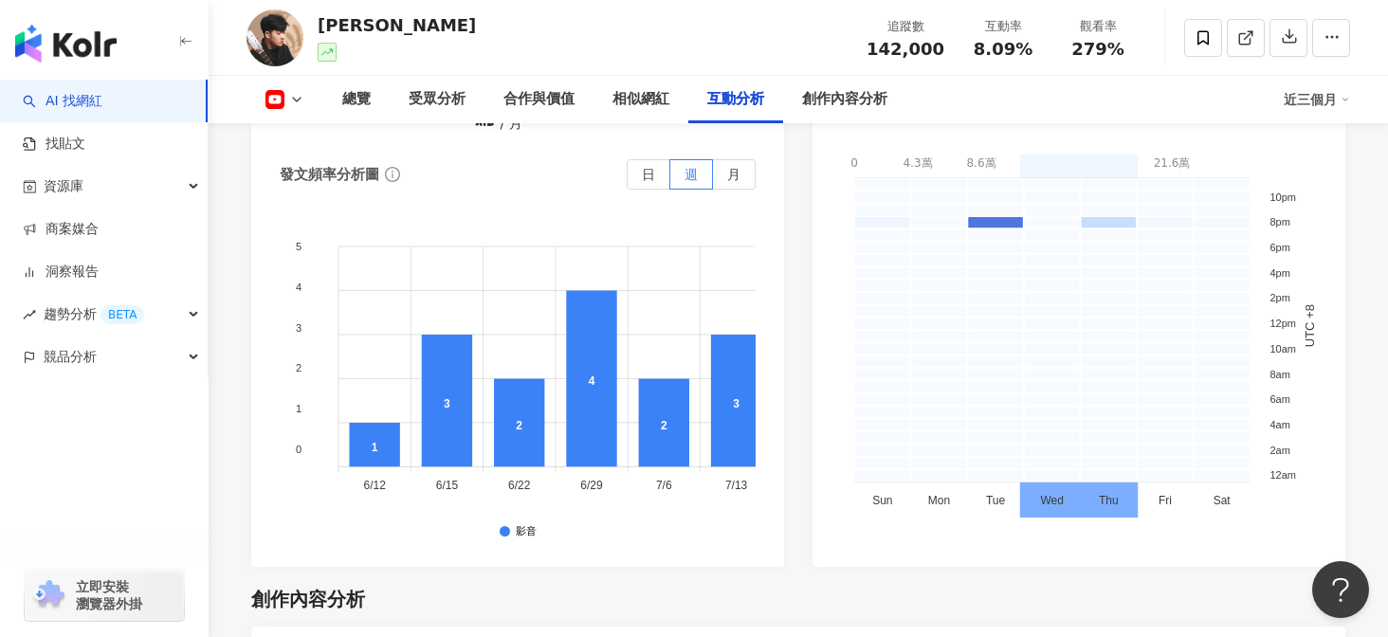
scroll to position [4083, 0]
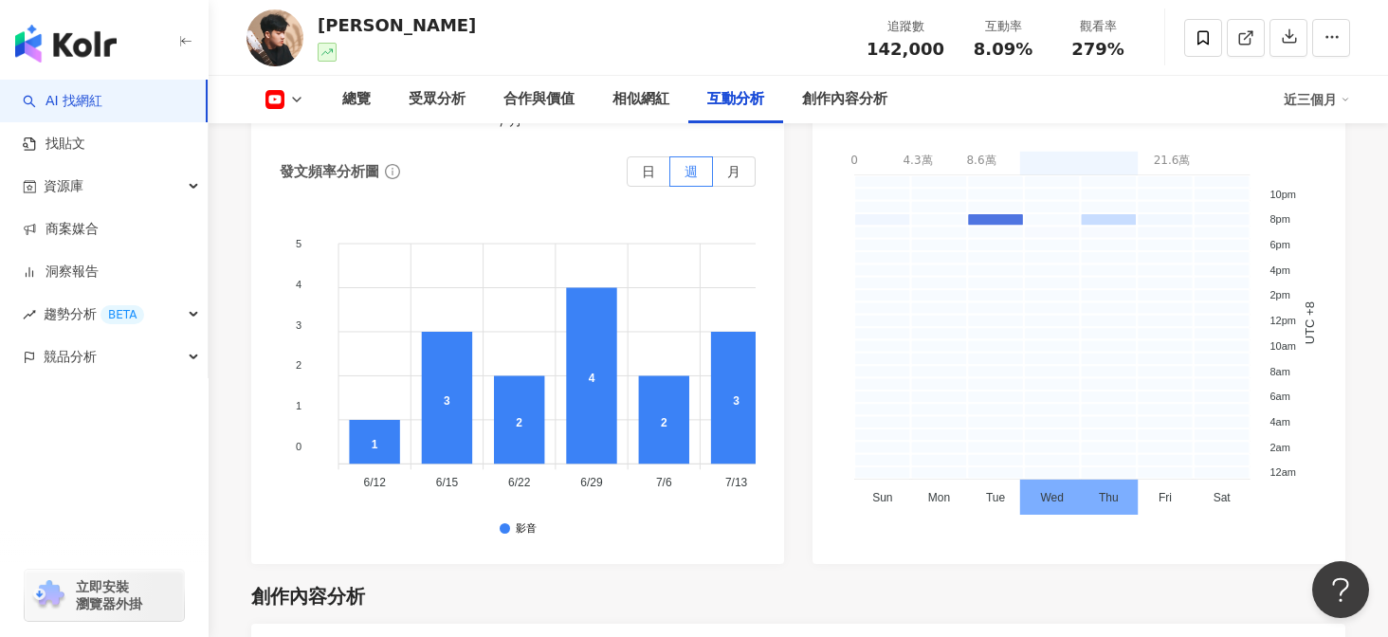
click at [293, 106] on icon at bounding box center [296, 99] width 15 height 15
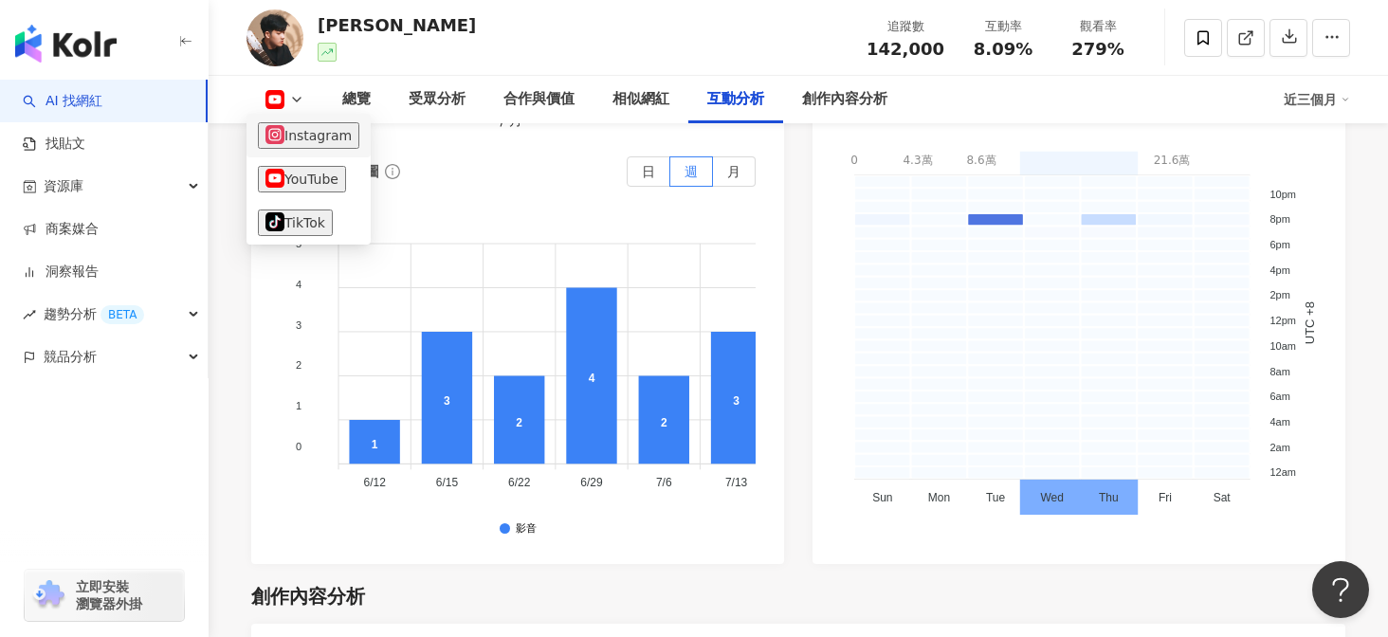
click at [321, 128] on button "Instagram" at bounding box center [308, 135] width 101 height 27
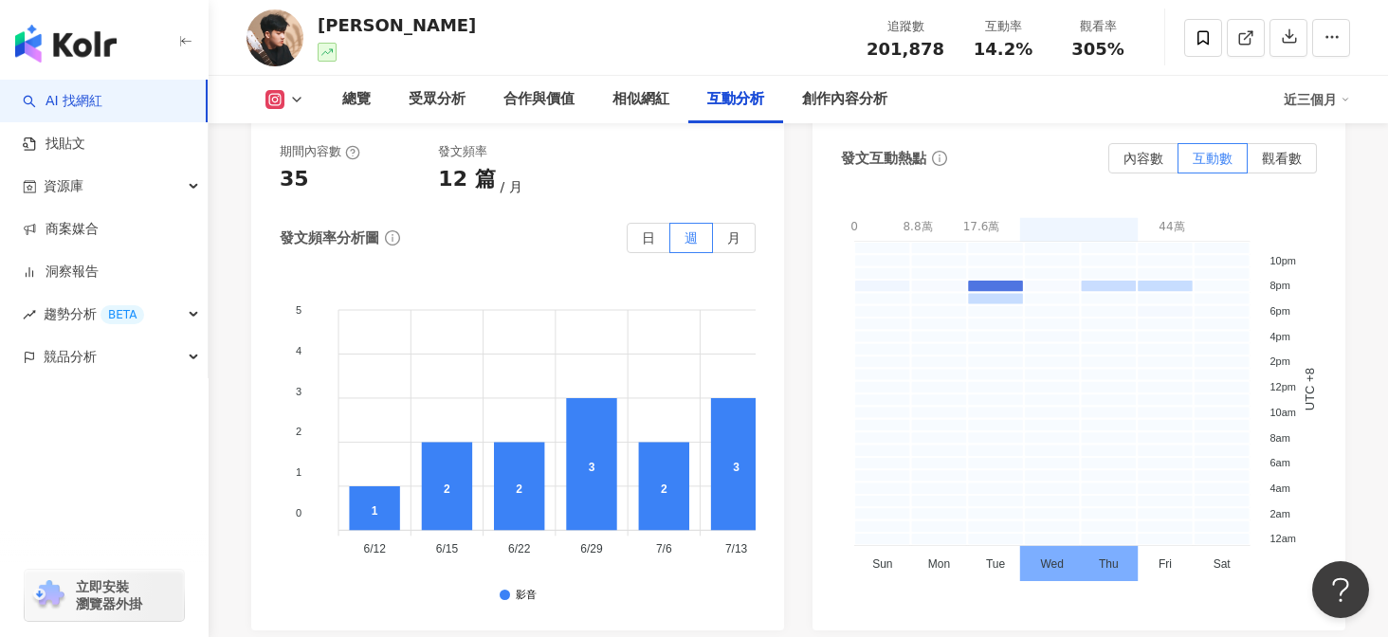
scroll to position [4934, 0]
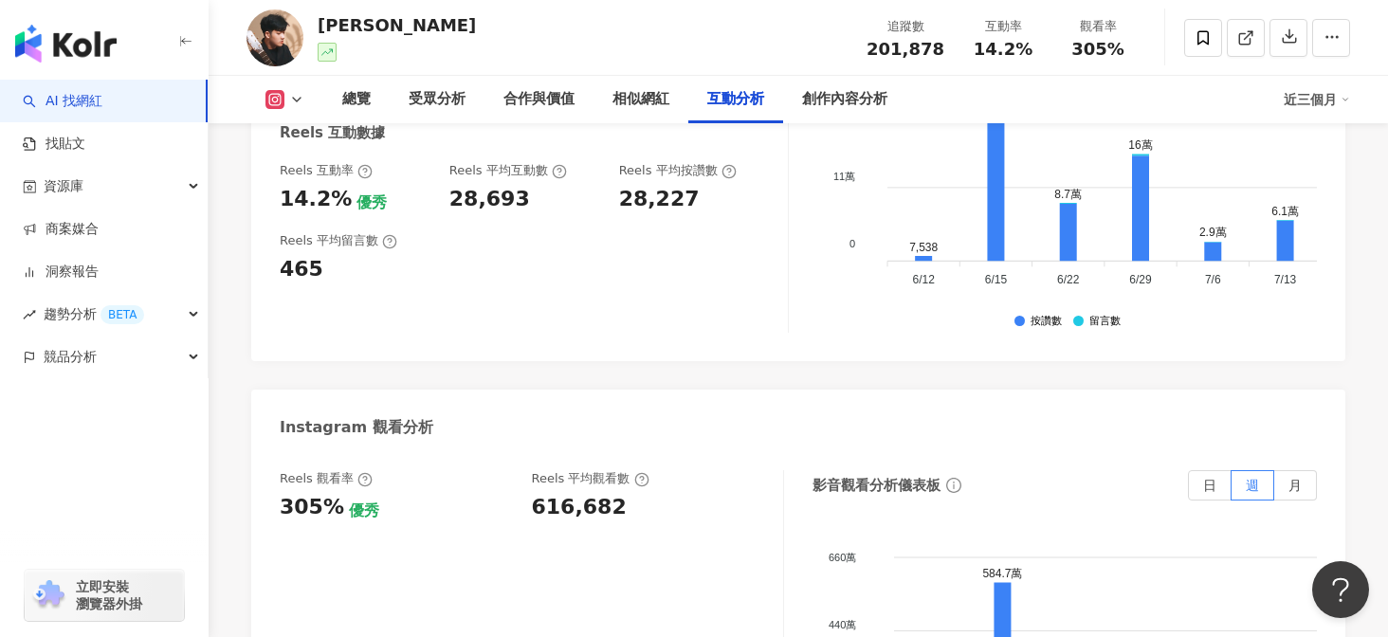
scroll to position [3983, 0]
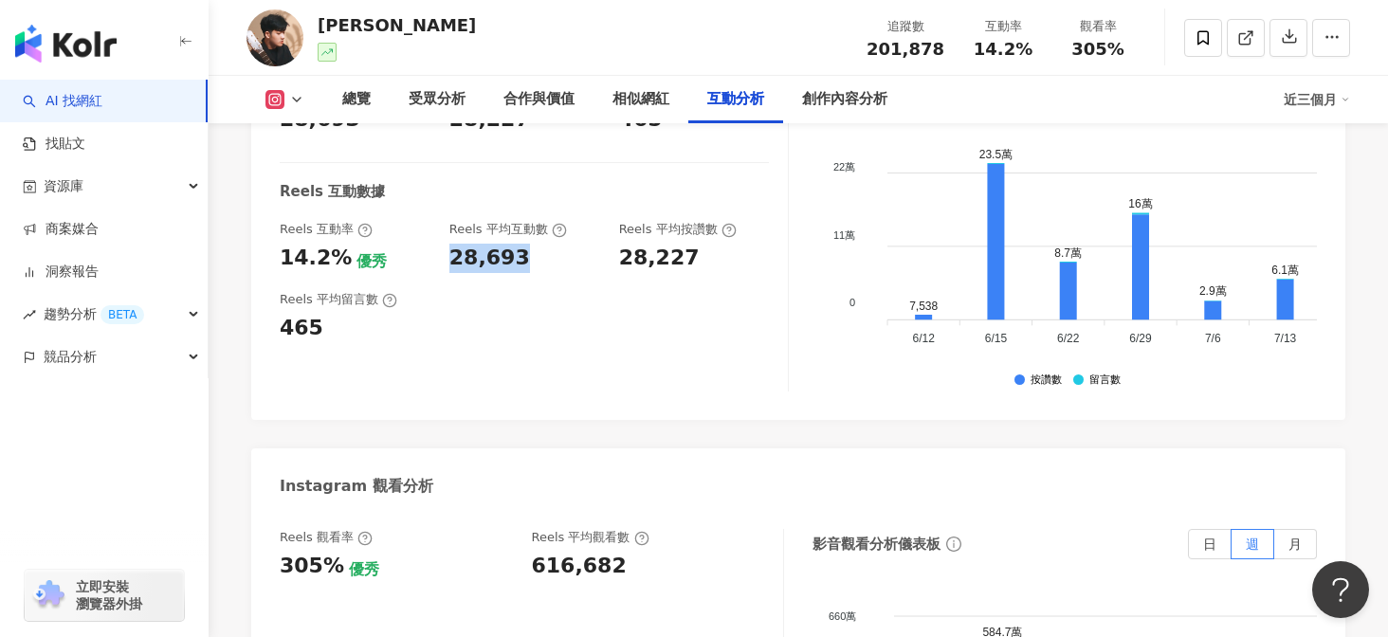
drag, startPoint x: 448, startPoint y: 228, endPoint x: 536, endPoint y: 229, distance: 88.2
click at [536, 230] on div "Reels 互動率 14.2% 優秀 Reels 平均互動數 28,693 Reels 平均按讚數 28,227" at bounding box center [524, 246] width 489 height 51
copy div "28,693"
